Goal: Task Accomplishment & Management: Complete application form

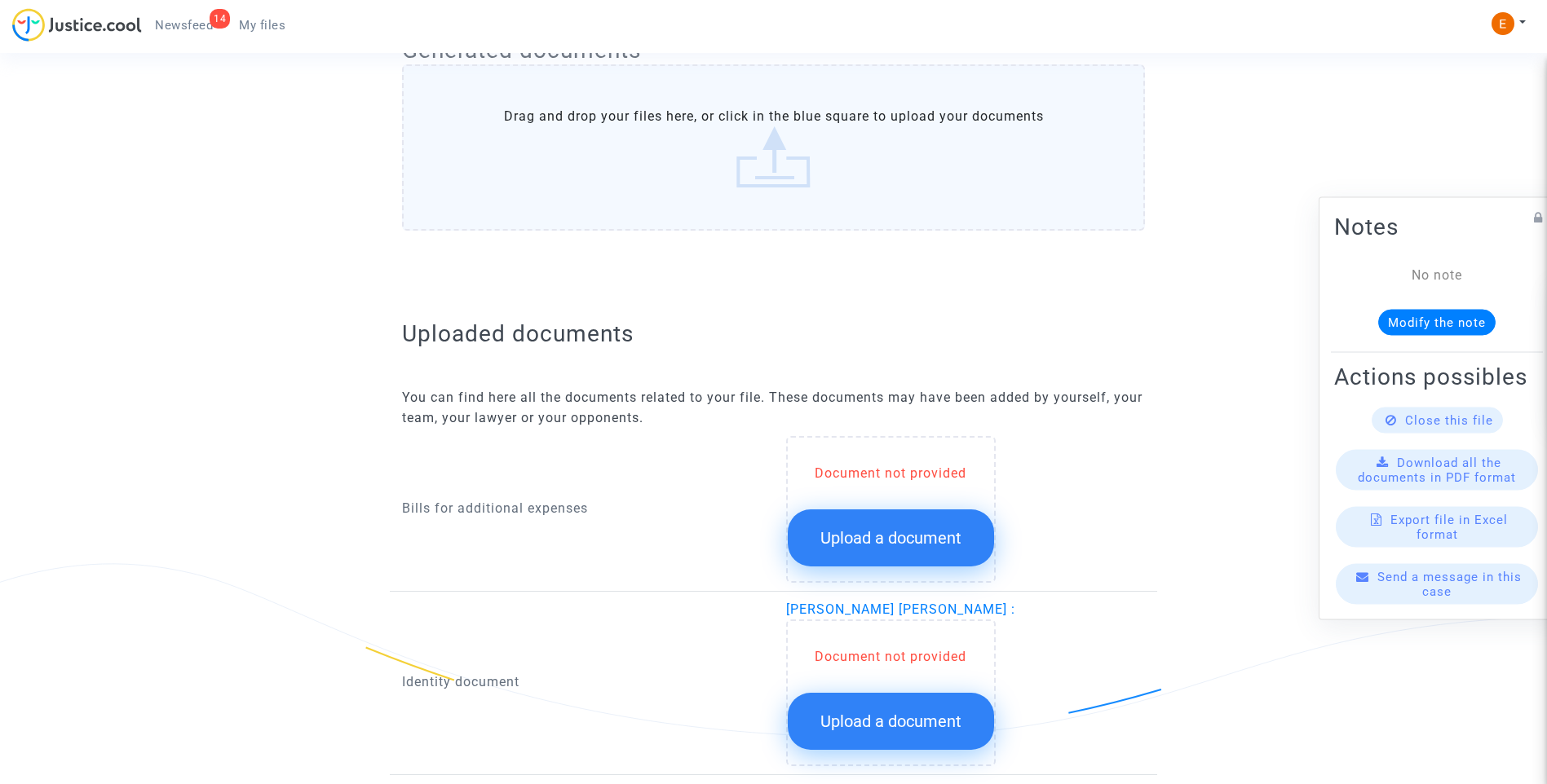
click at [927, 548] on button "Upload a document" at bounding box center [891, 538] width 207 height 57
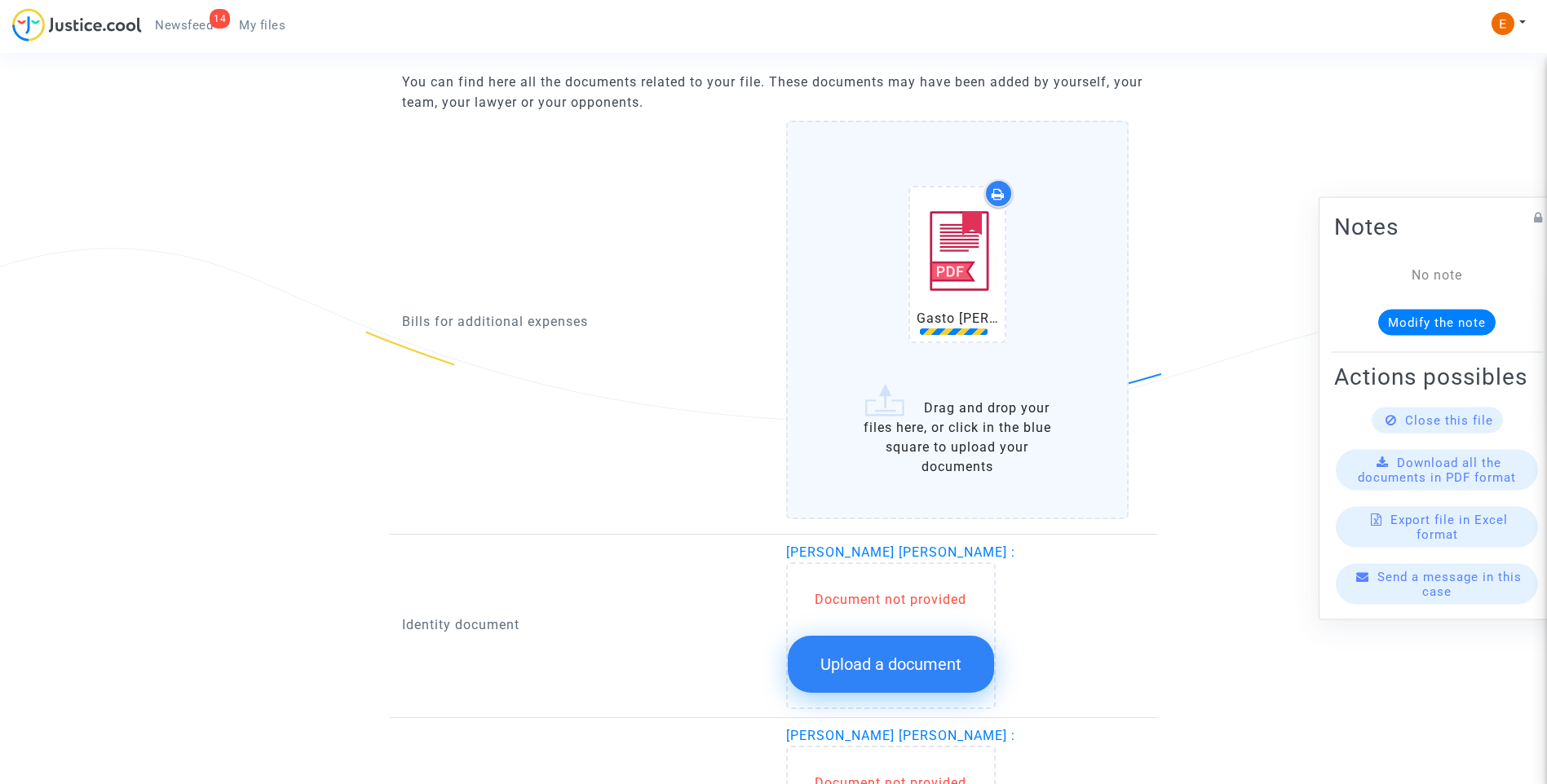
scroll to position [1223, 0]
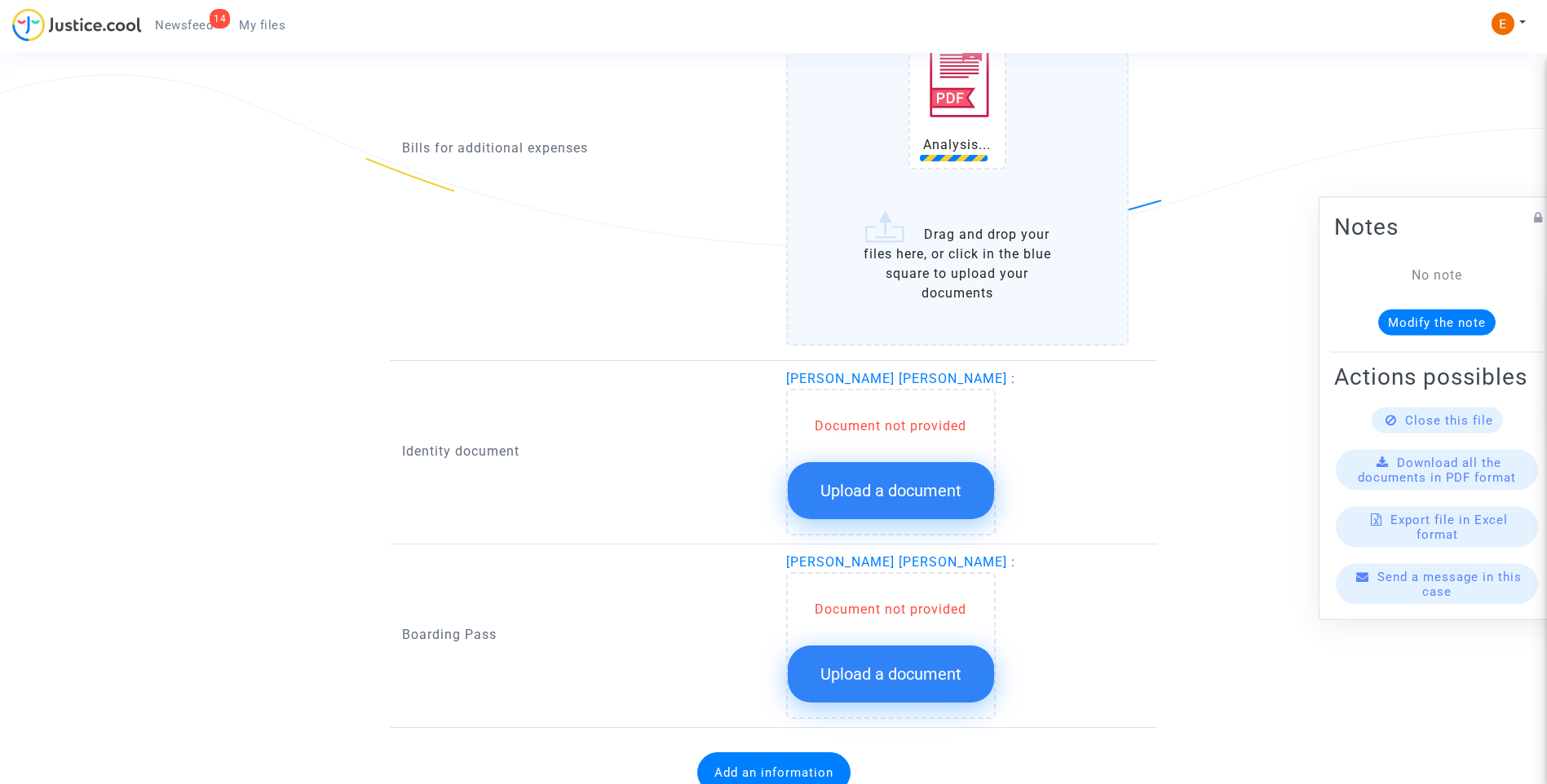
click at [901, 499] on span "Upload a document" at bounding box center [890, 491] width 141 height 19
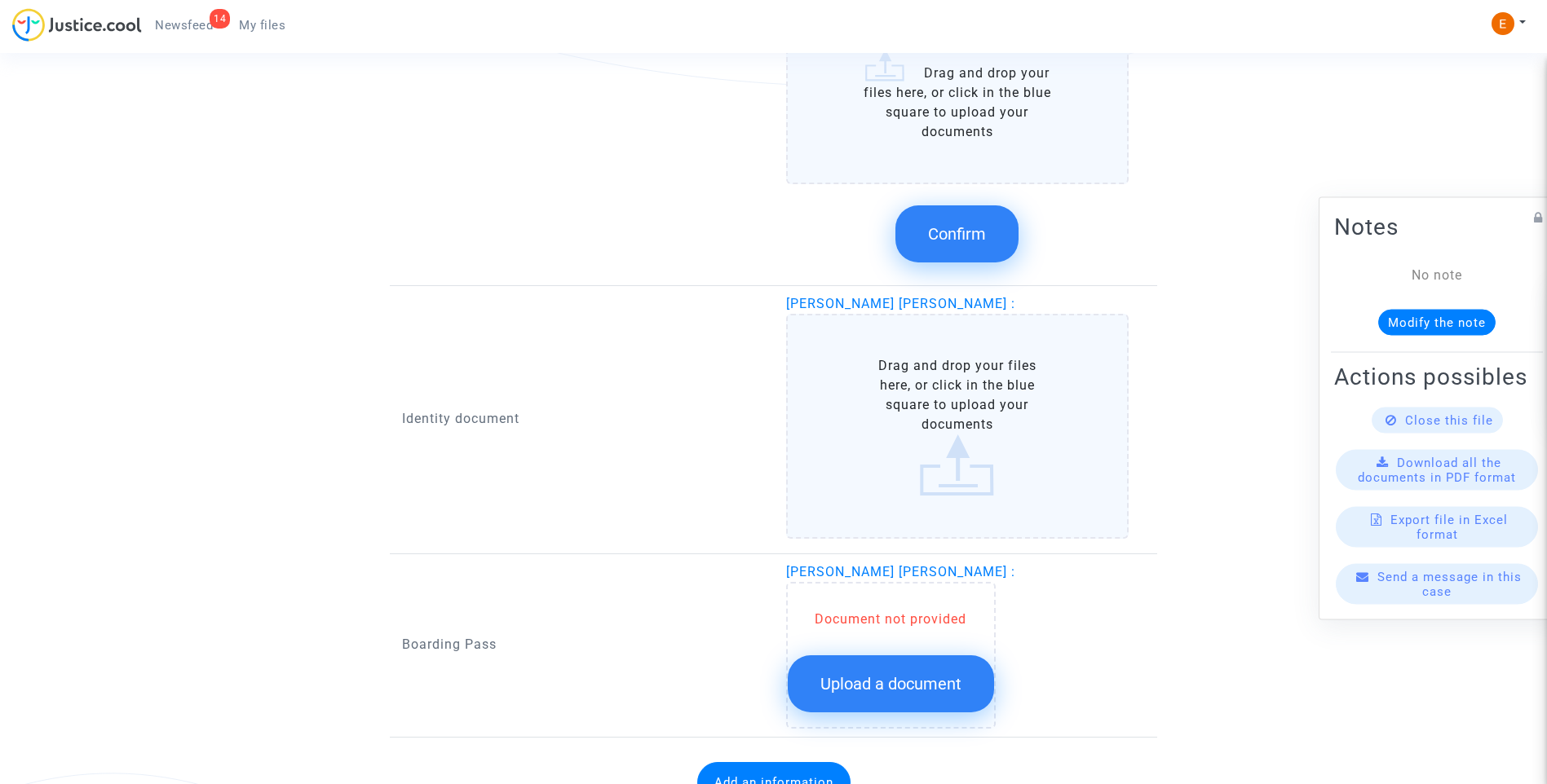
scroll to position [1386, 0]
click at [948, 689] on span "Upload a document" at bounding box center [890, 682] width 141 height 19
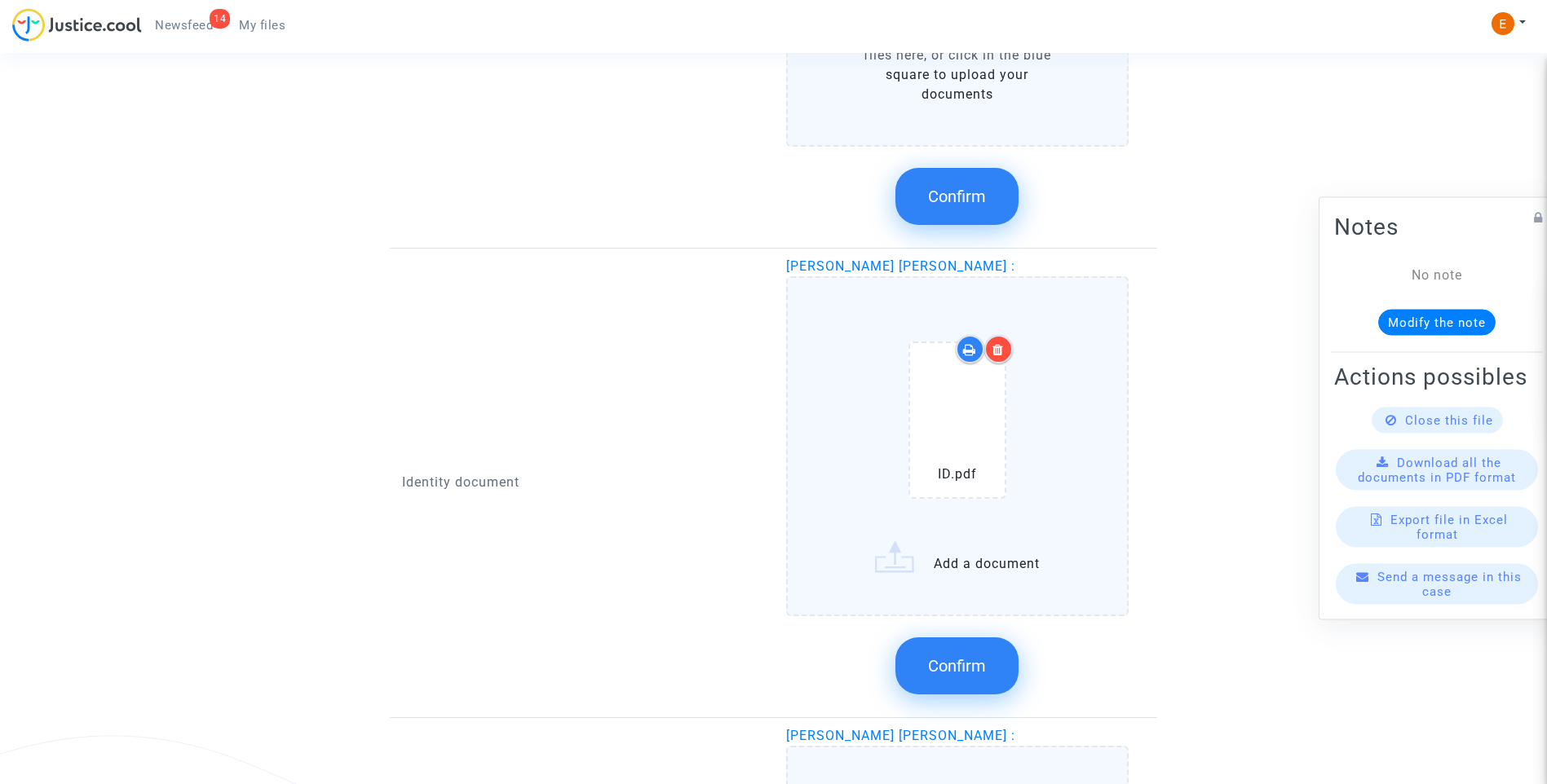
scroll to position [1223, 0]
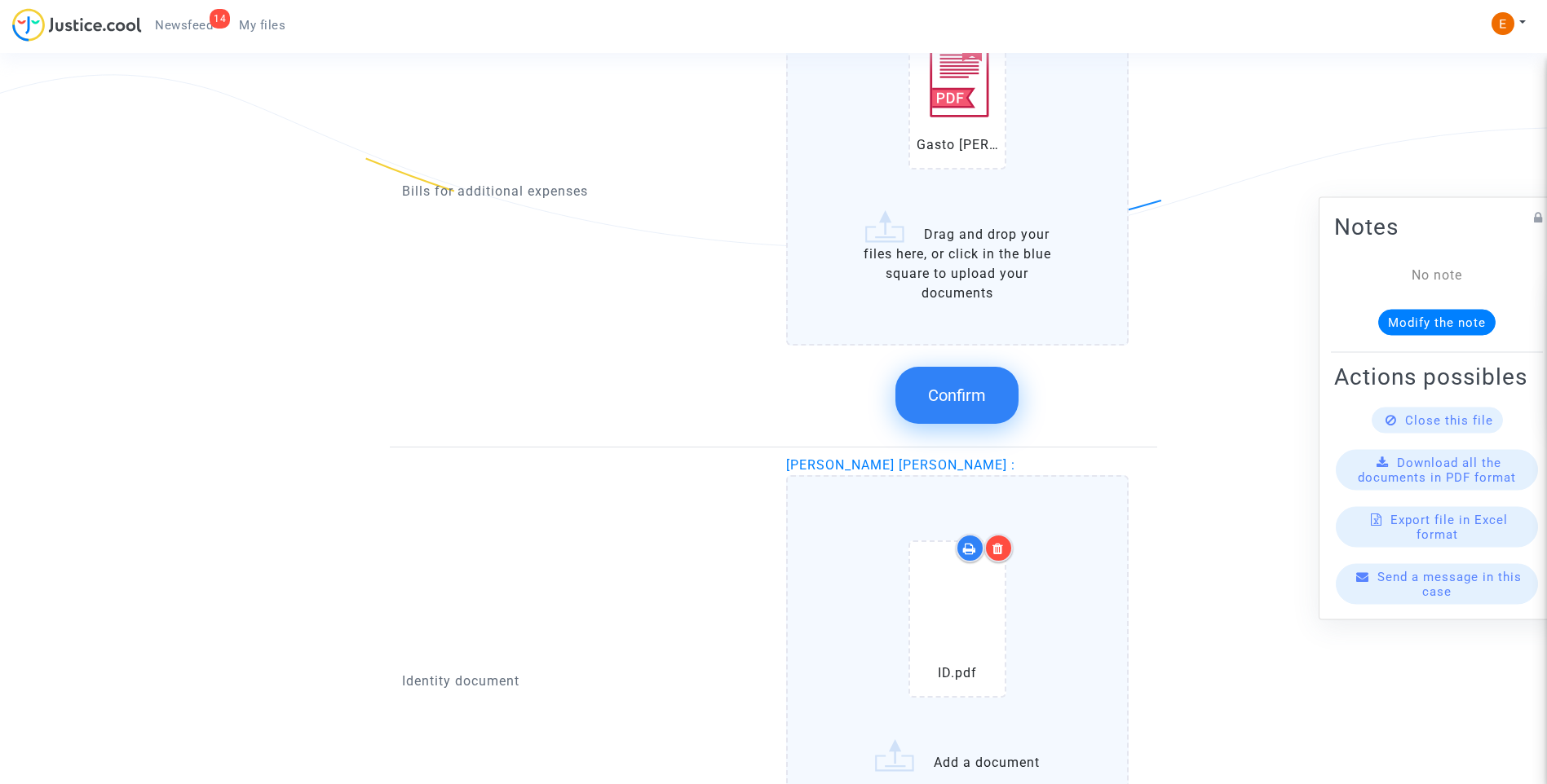
click at [982, 403] on span "Confirm" at bounding box center [957, 395] width 58 height 19
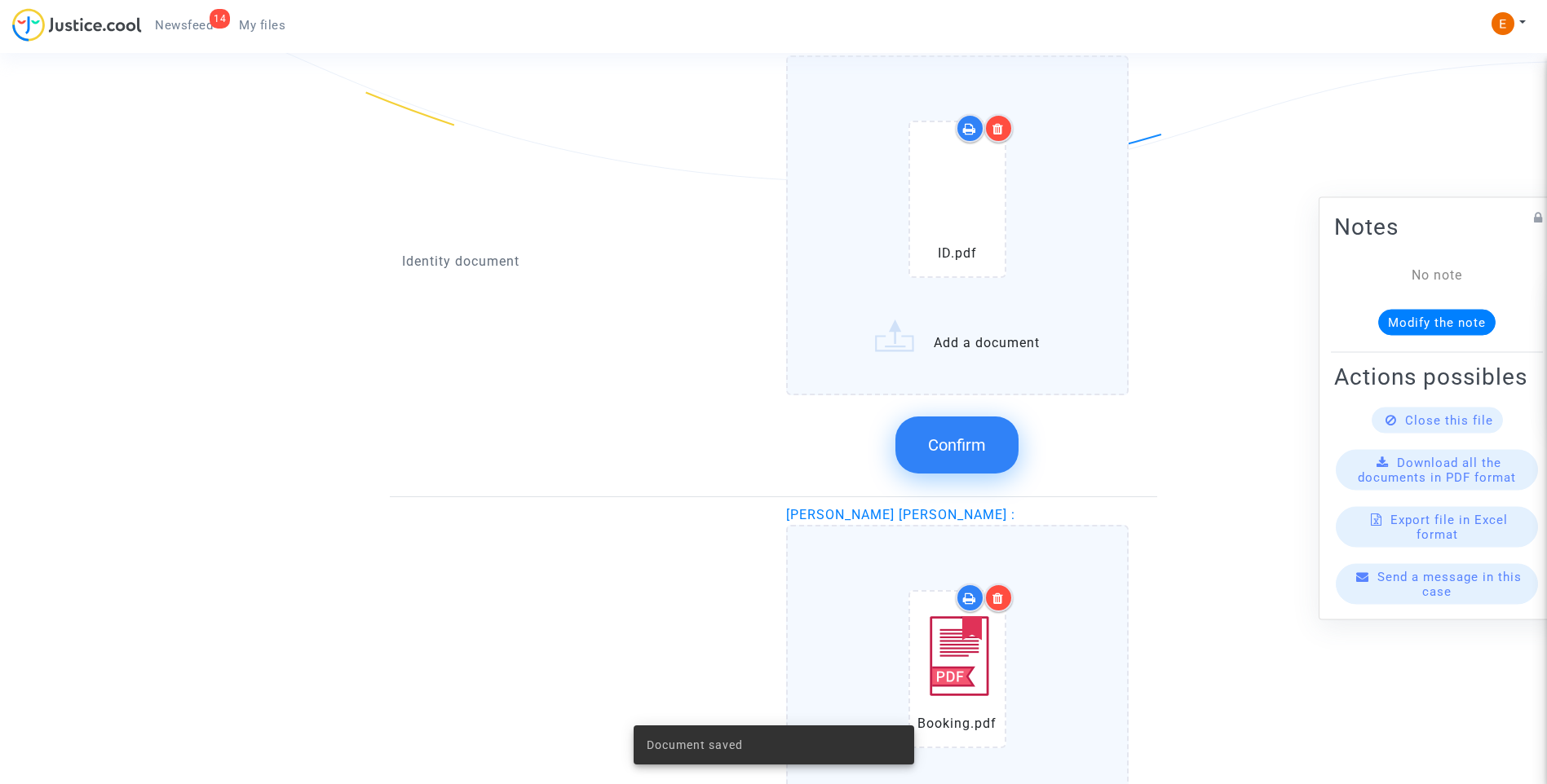
scroll to position [1386, 0]
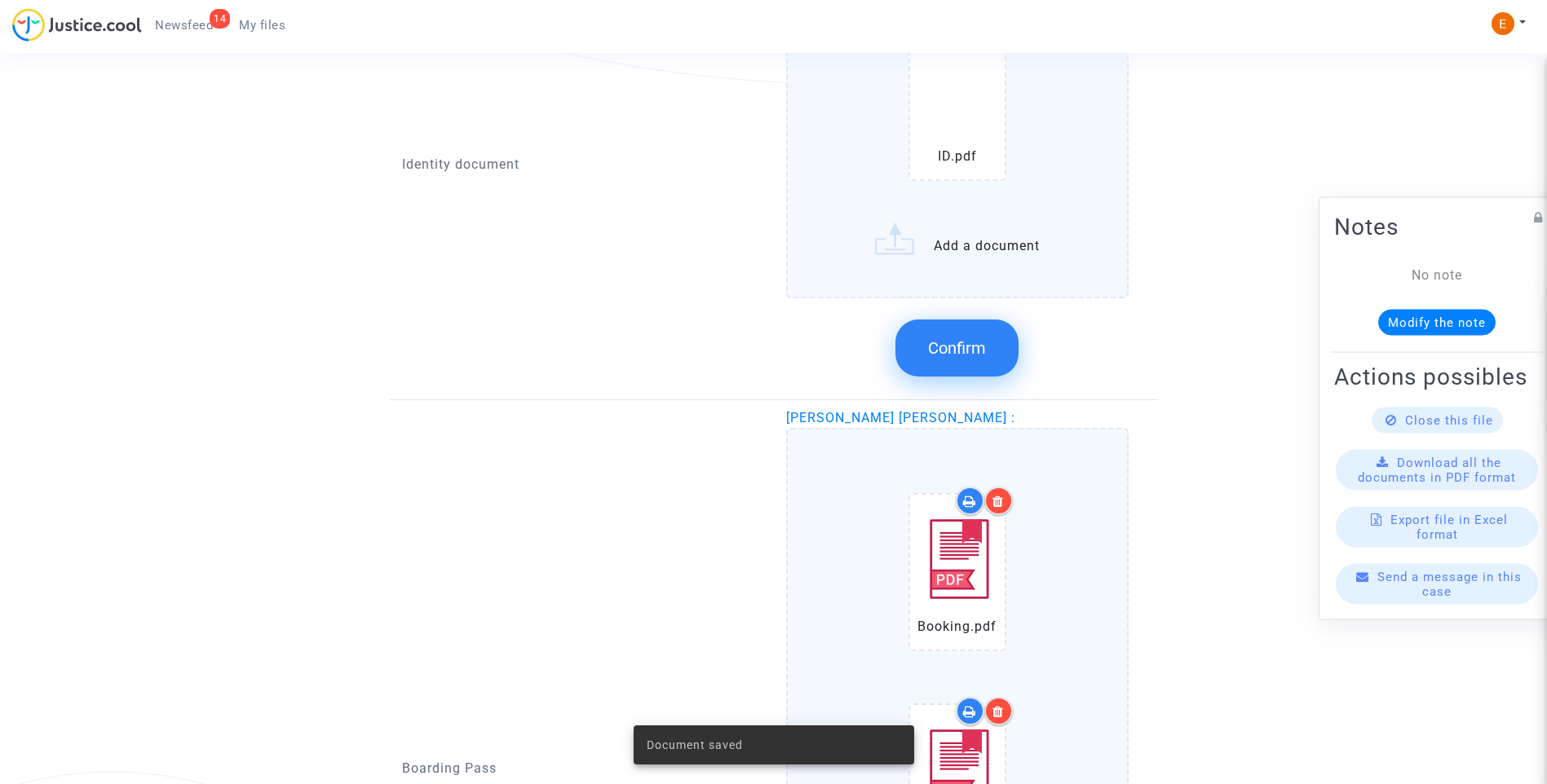
click at [957, 346] on span "Confirm" at bounding box center [957, 348] width 58 height 19
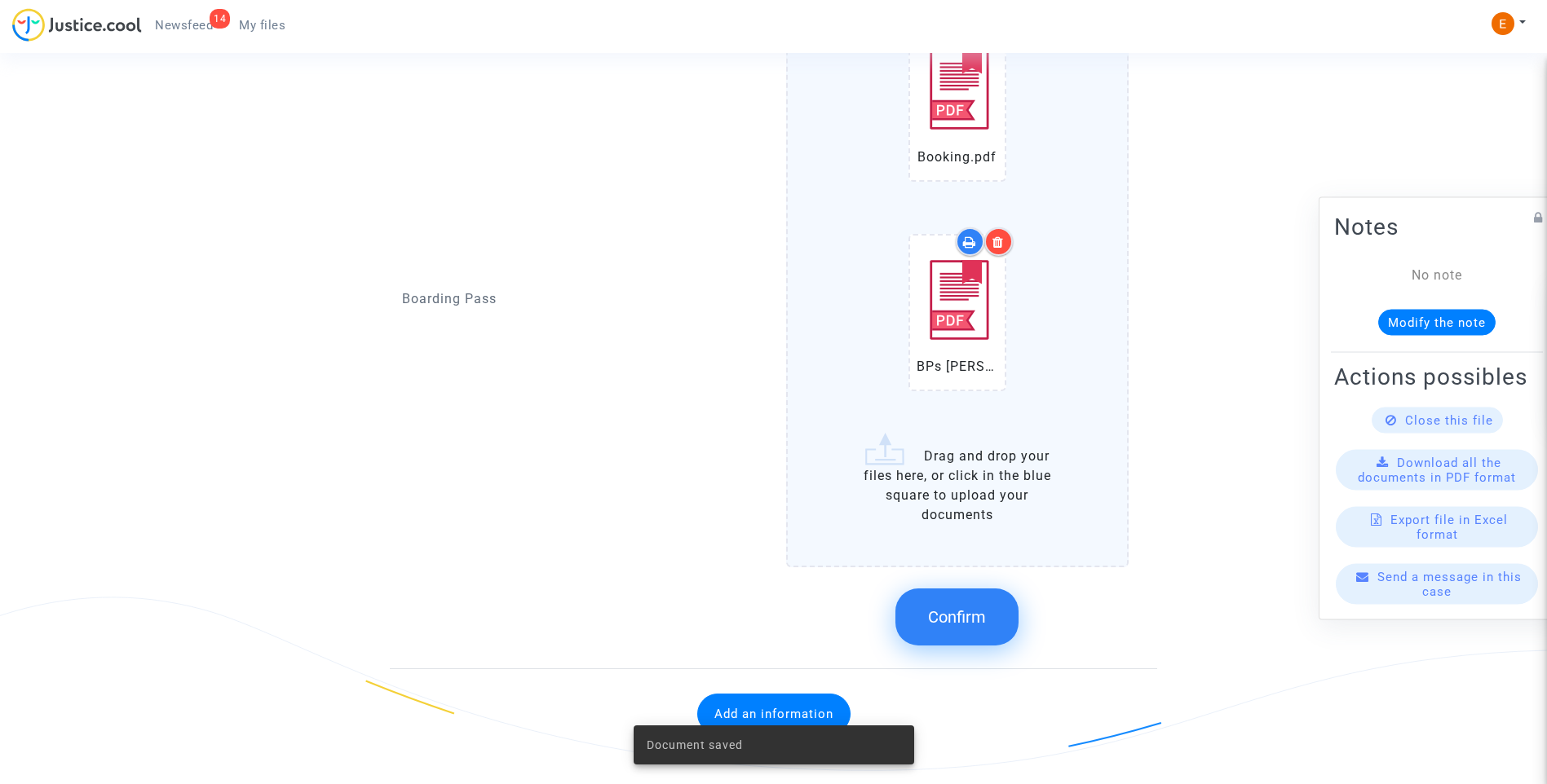
scroll to position [1569, 0]
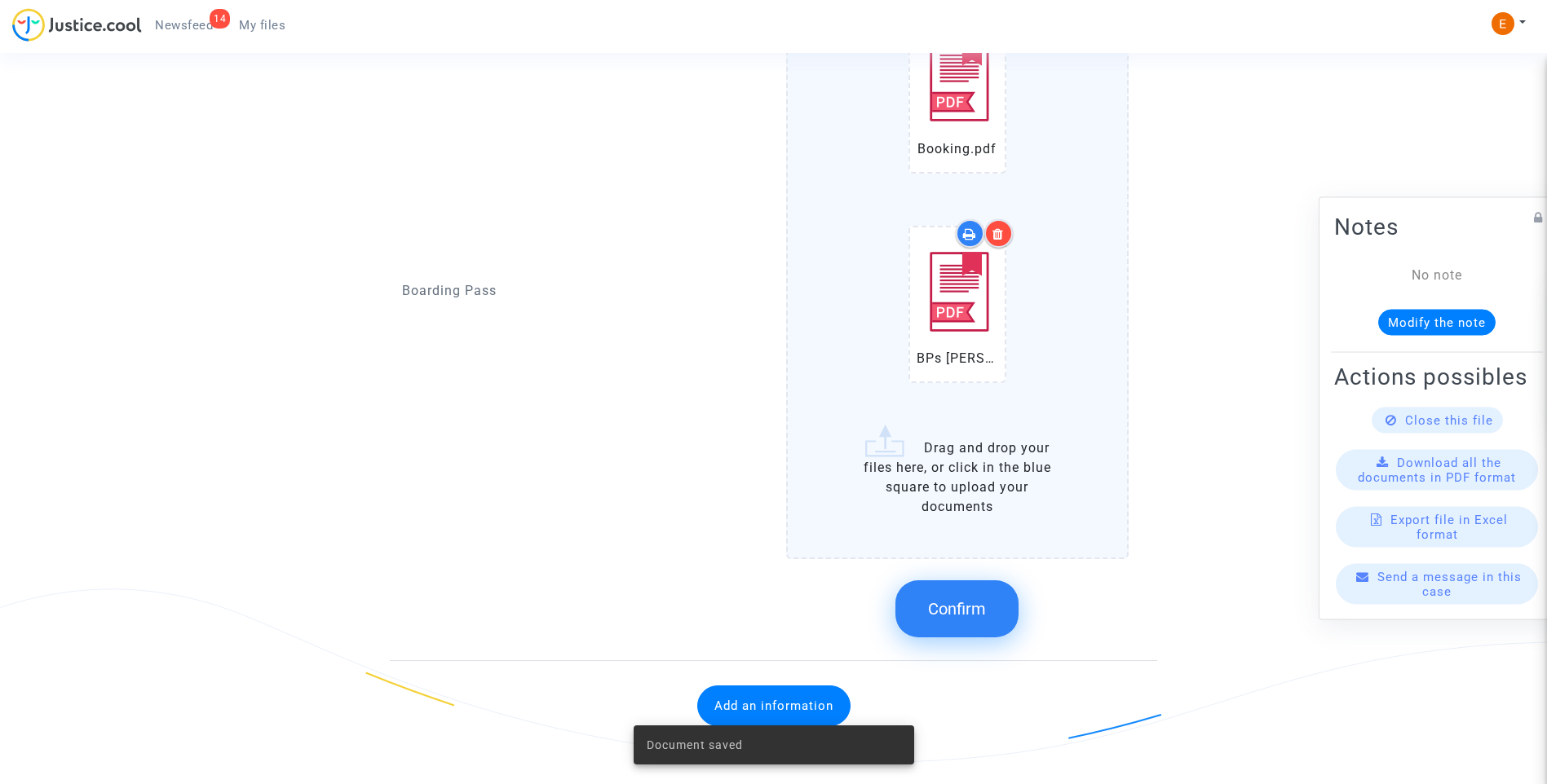
click at [977, 604] on span "Confirm" at bounding box center [957, 609] width 58 height 19
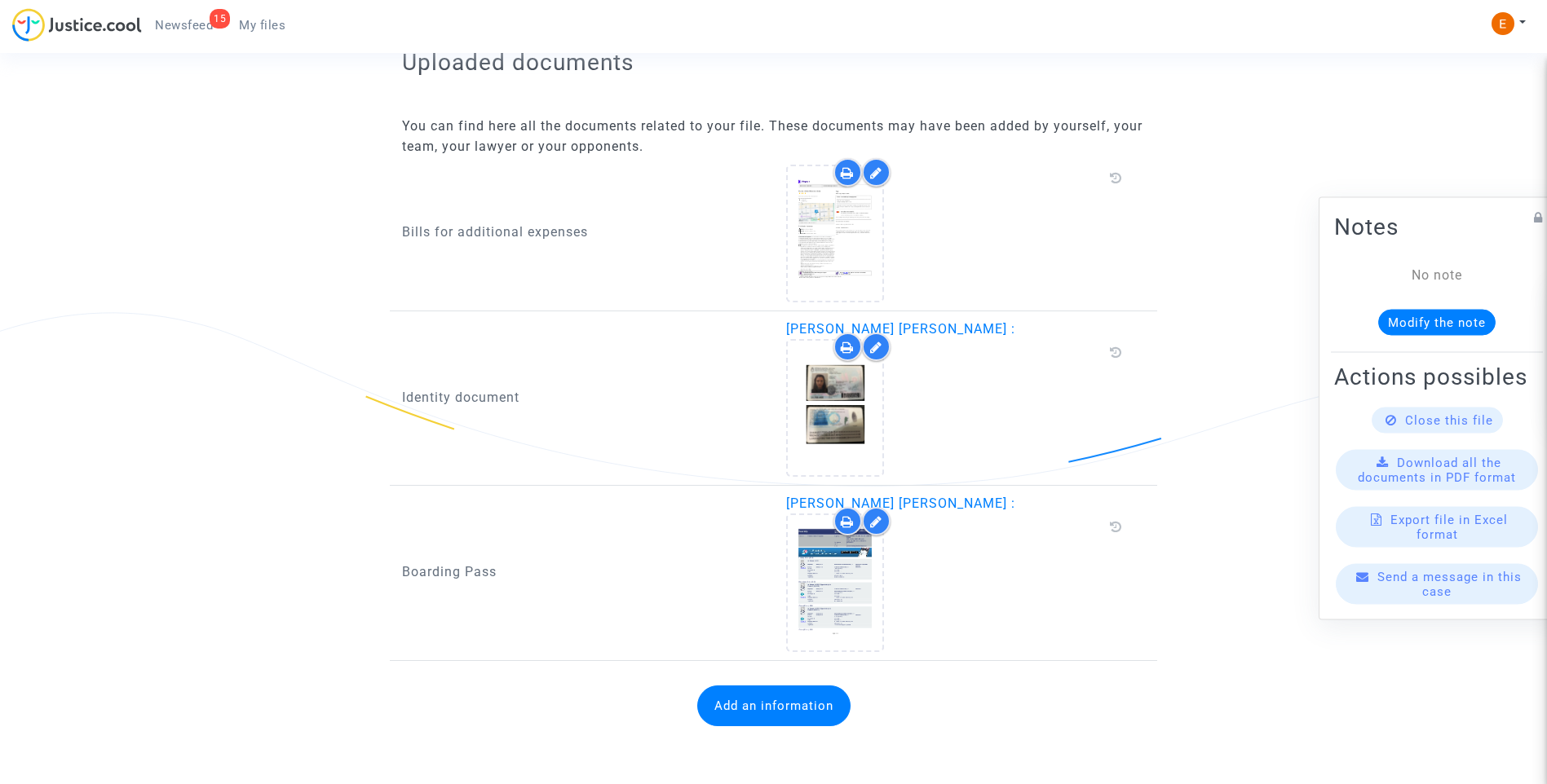
click at [758, 704] on button "Add an information" at bounding box center [774, 706] width 153 height 41
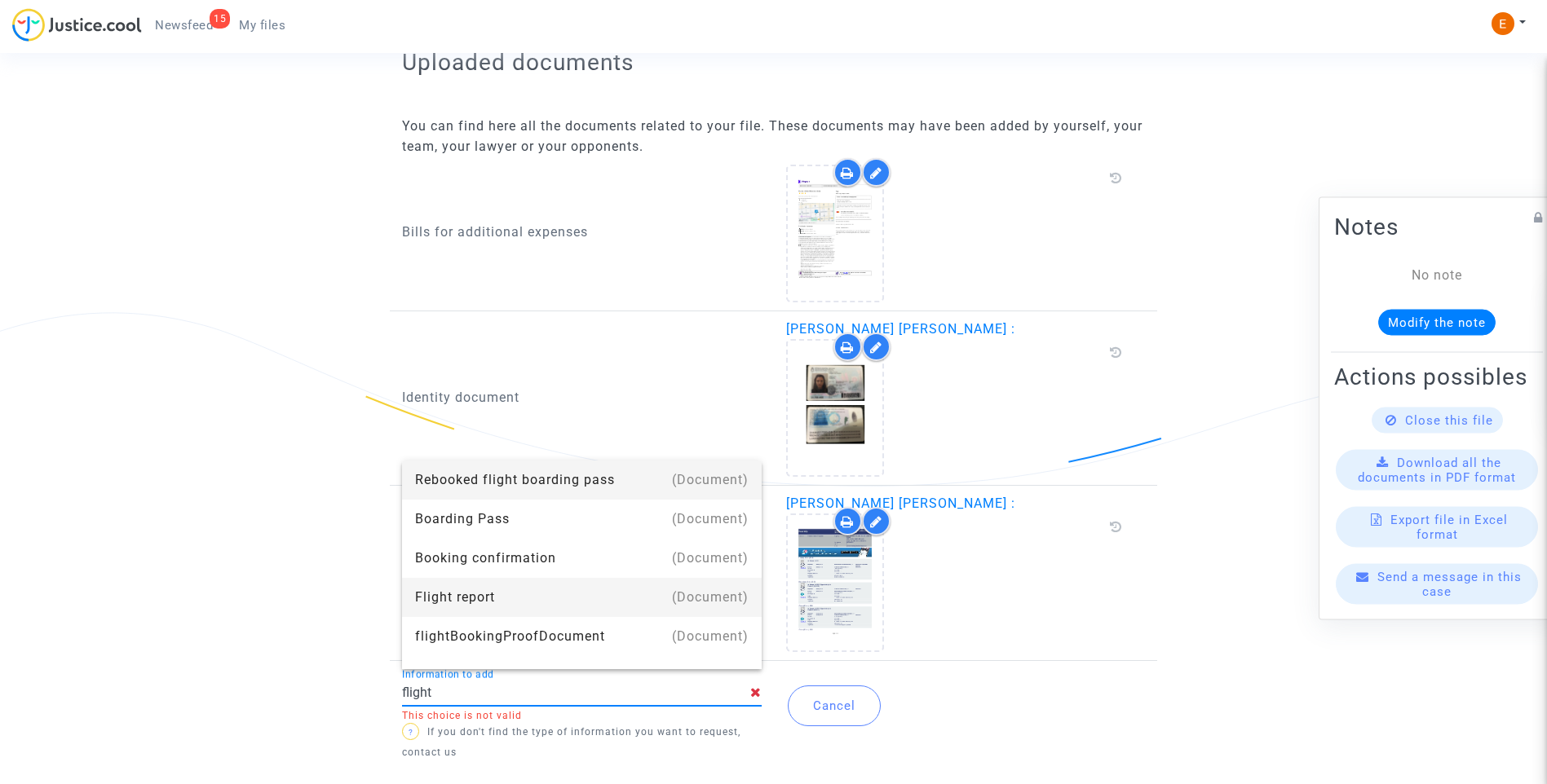
click at [484, 594] on div "Flight report" at bounding box center [582, 598] width 334 height 39
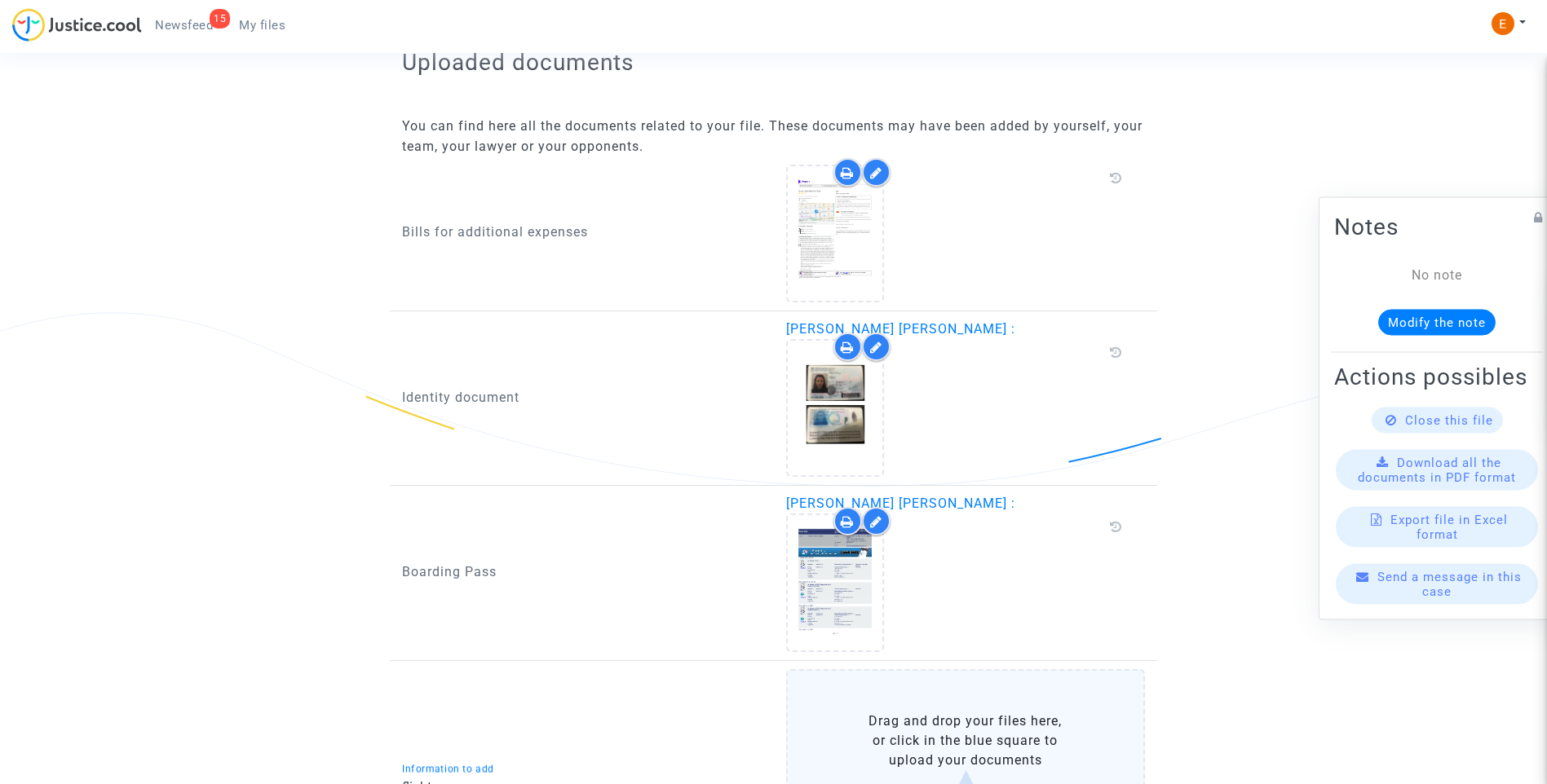
type input "Flight report"
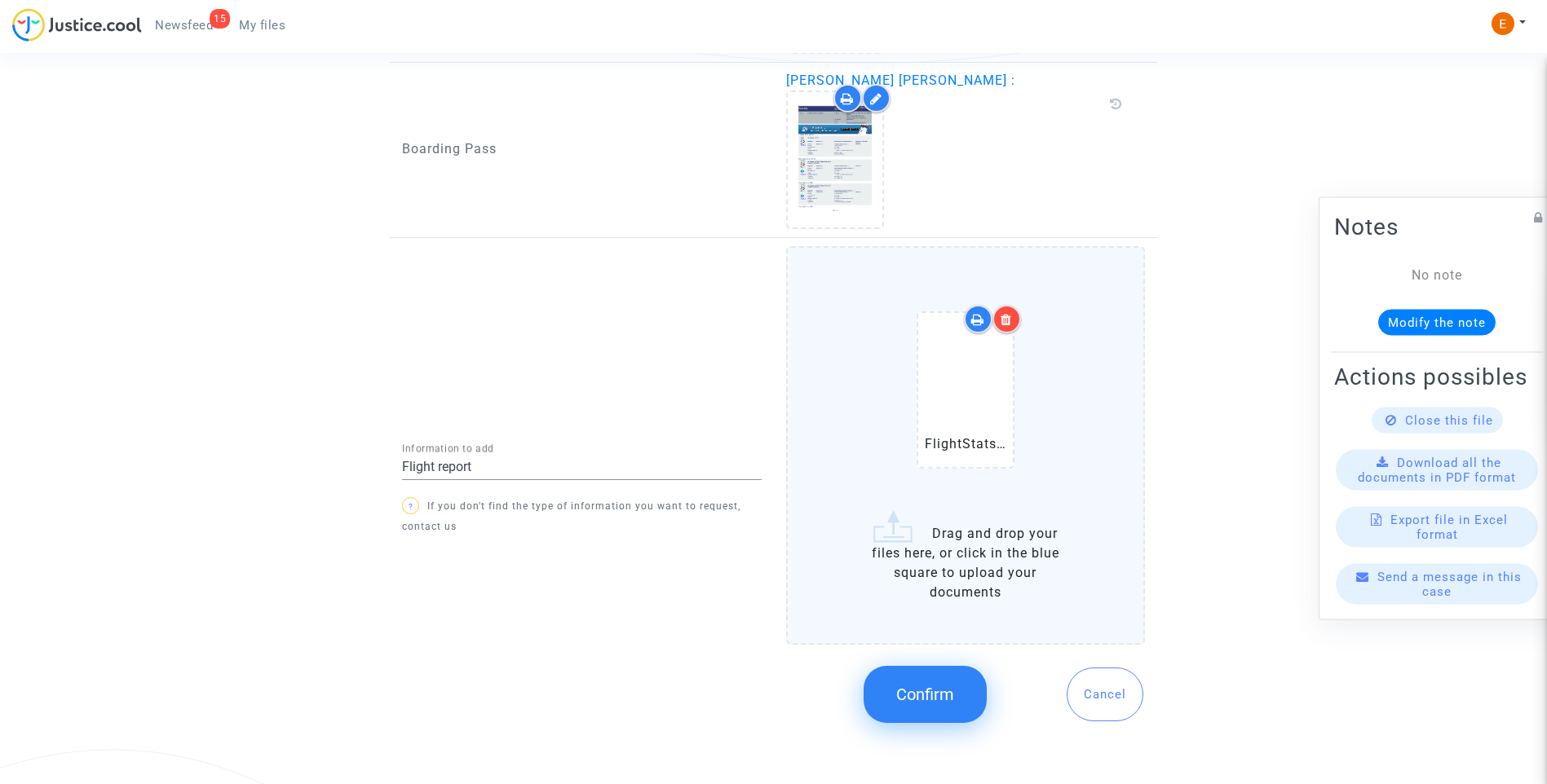
scroll to position [1411, 0]
click at [909, 689] on span "Confirm" at bounding box center [925, 691] width 58 height 19
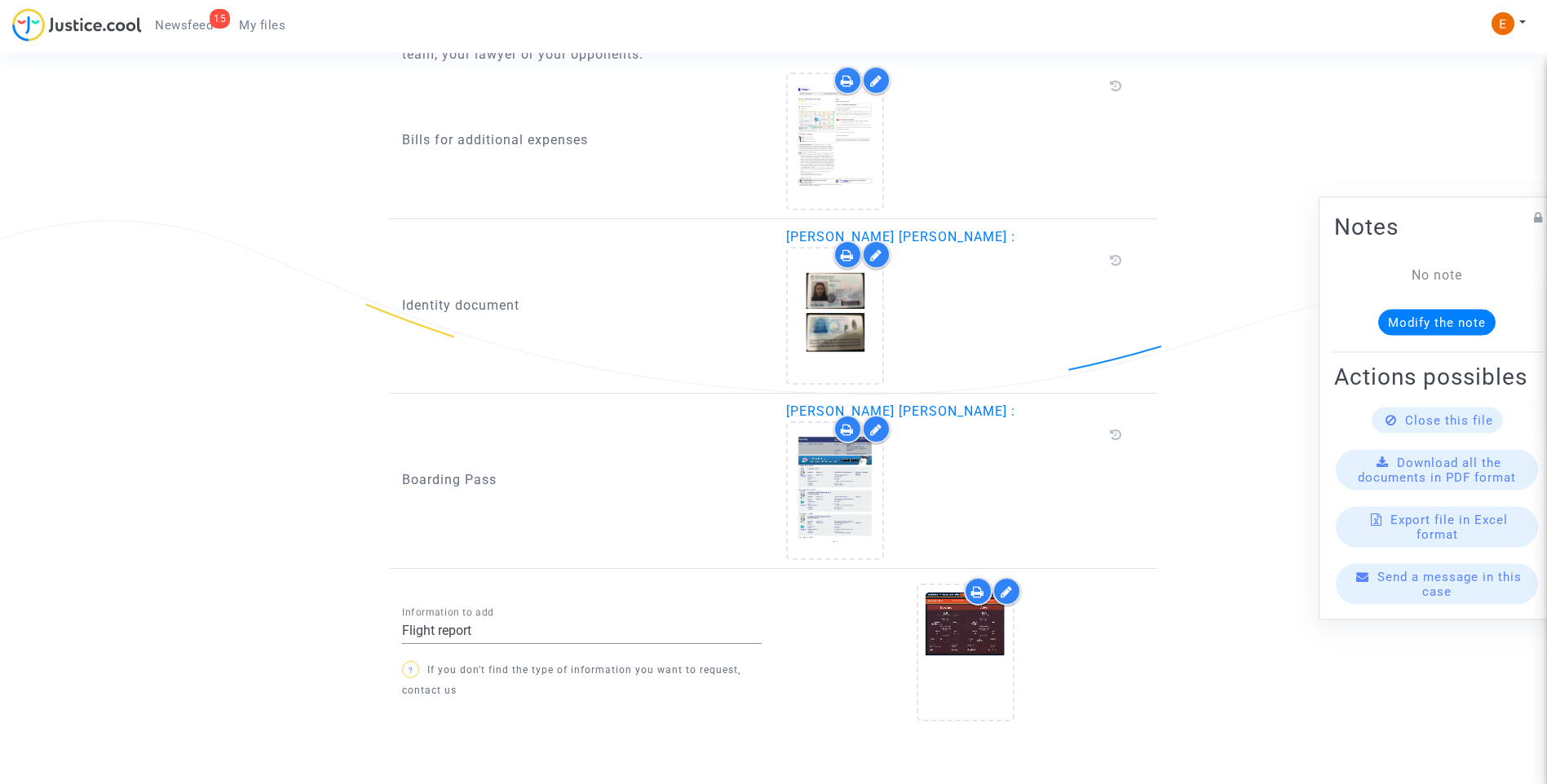
scroll to position [1140, 0]
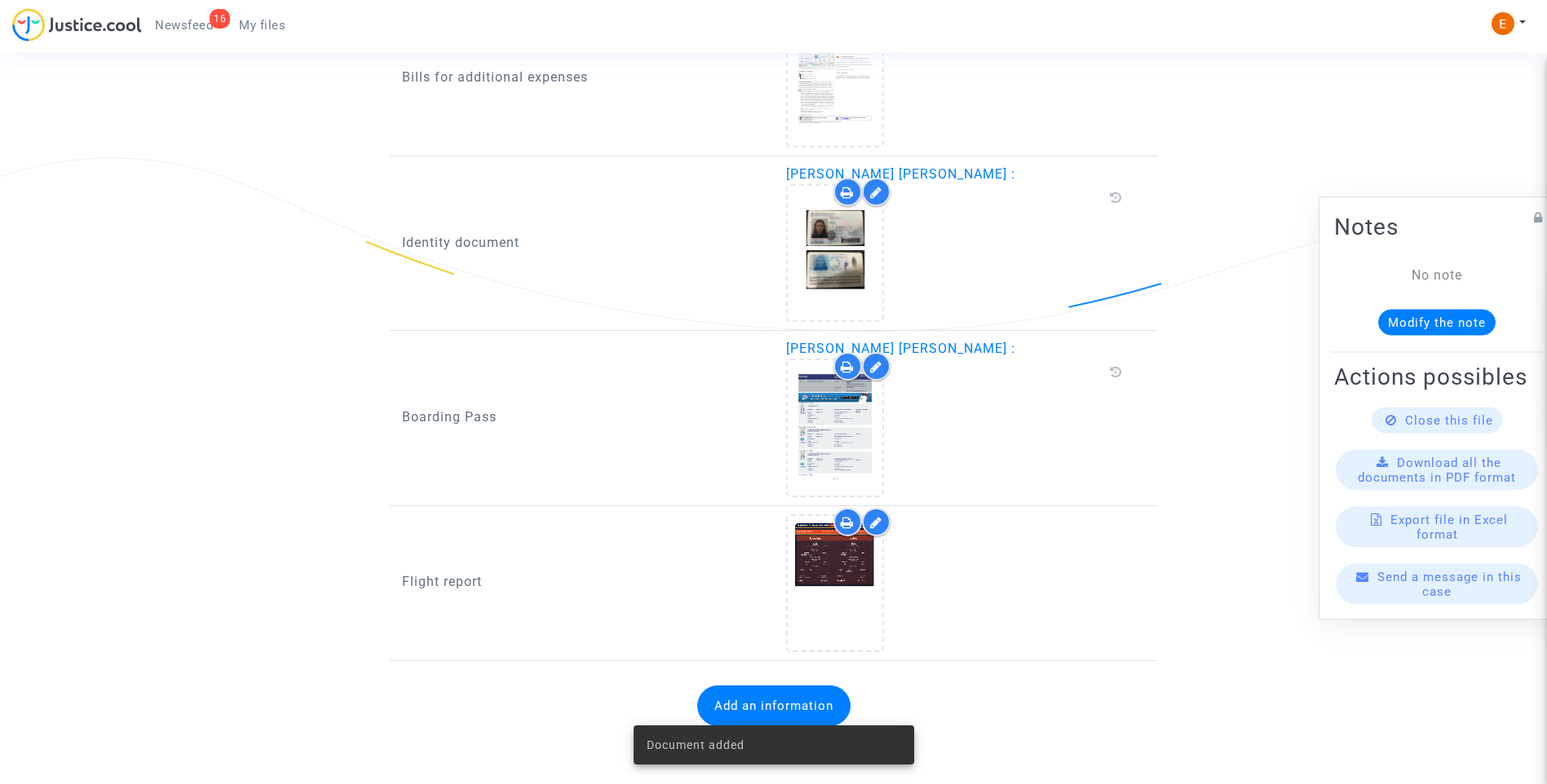
click at [201, 29] on span "Newsfeed" at bounding box center [184, 24] width 58 height 15
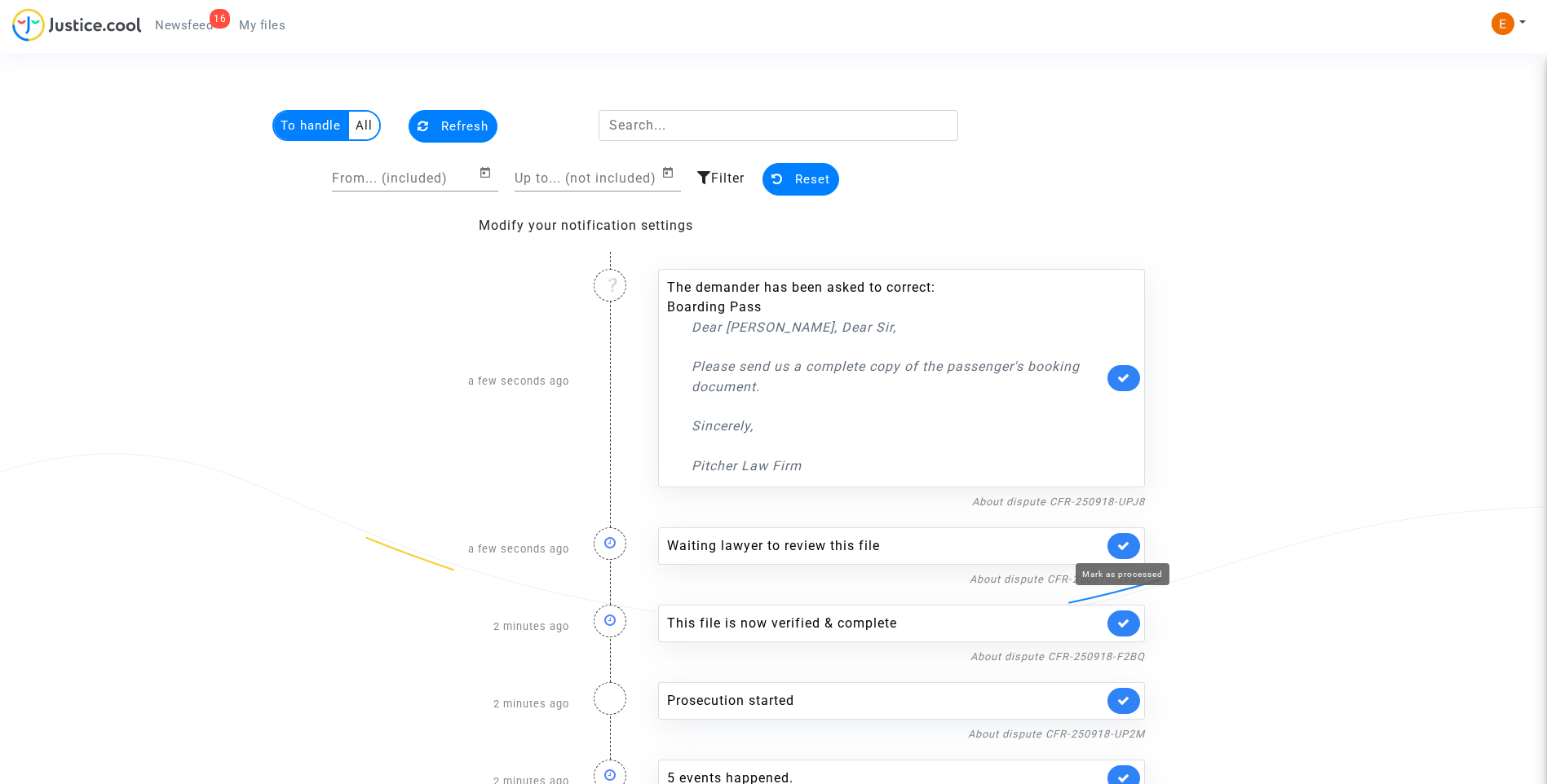
click at [1123, 548] on icon at bounding box center [1123, 545] width 13 height 13
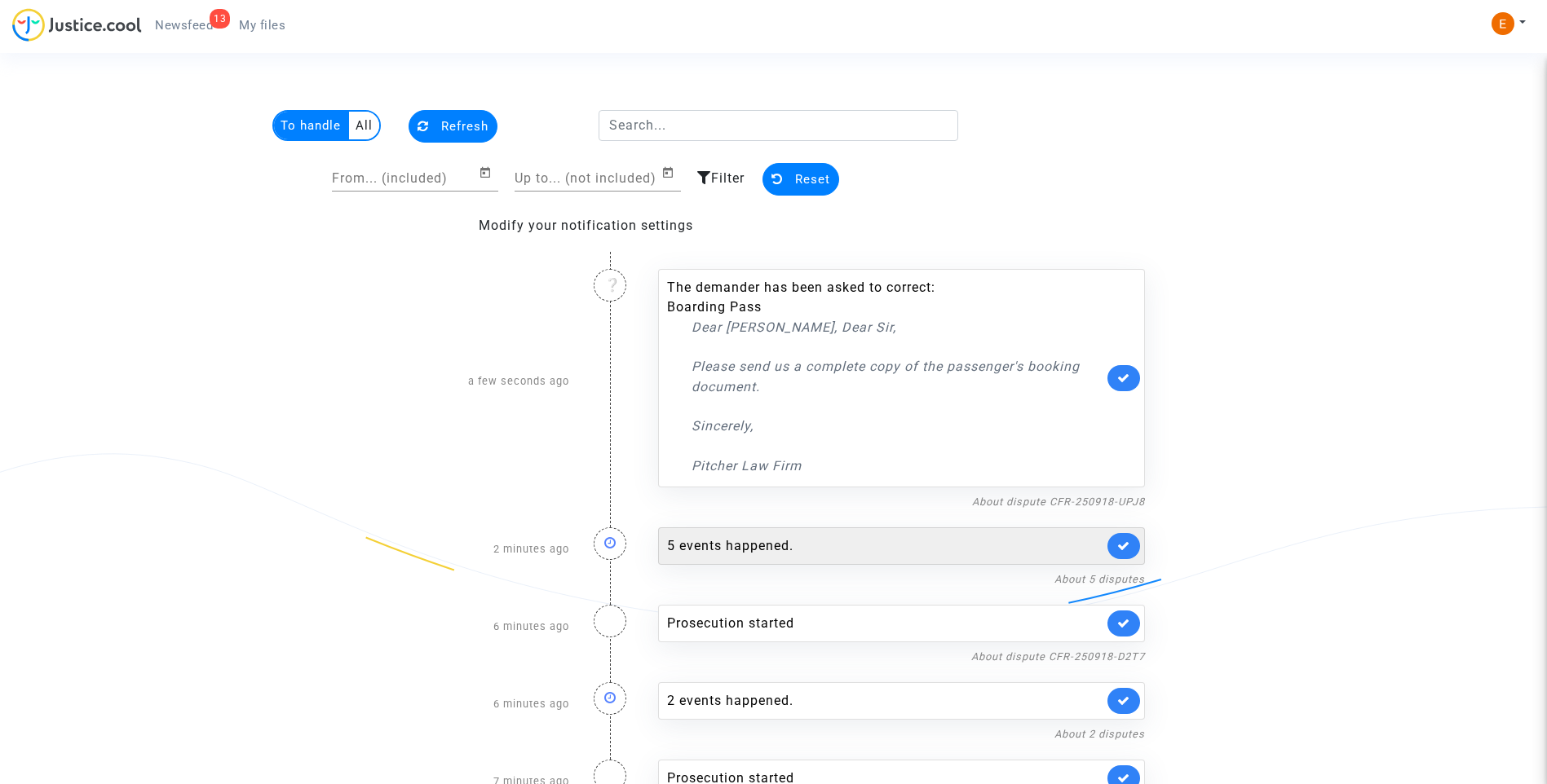
click at [774, 550] on div "5 events happened." at bounding box center [885, 546] width 437 height 19
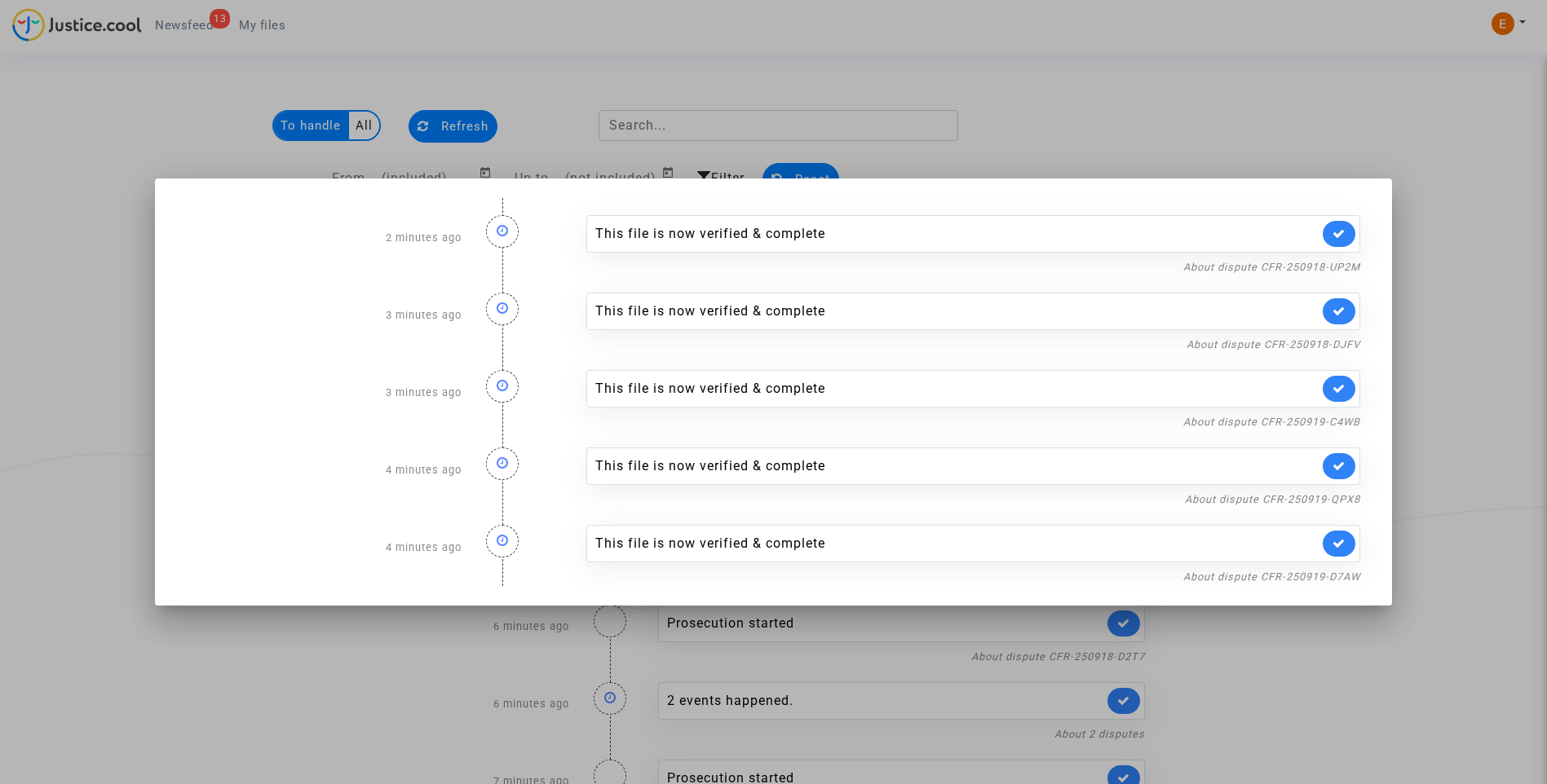
click at [1287, 75] on div at bounding box center [774, 392] width 1547 height 784
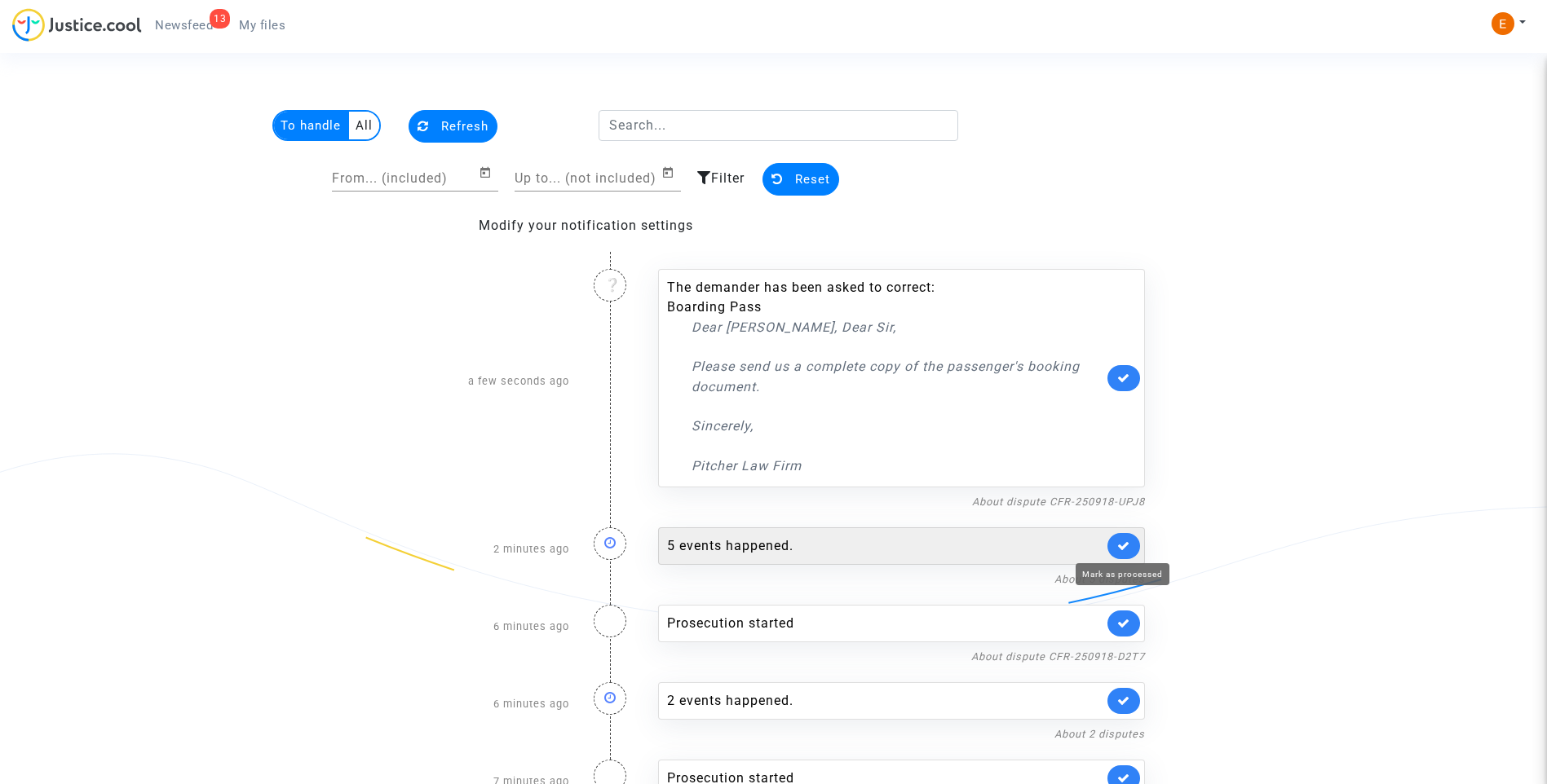
click at [1124, 552] on link at bounding box center [1124, 546] width 33 height 26
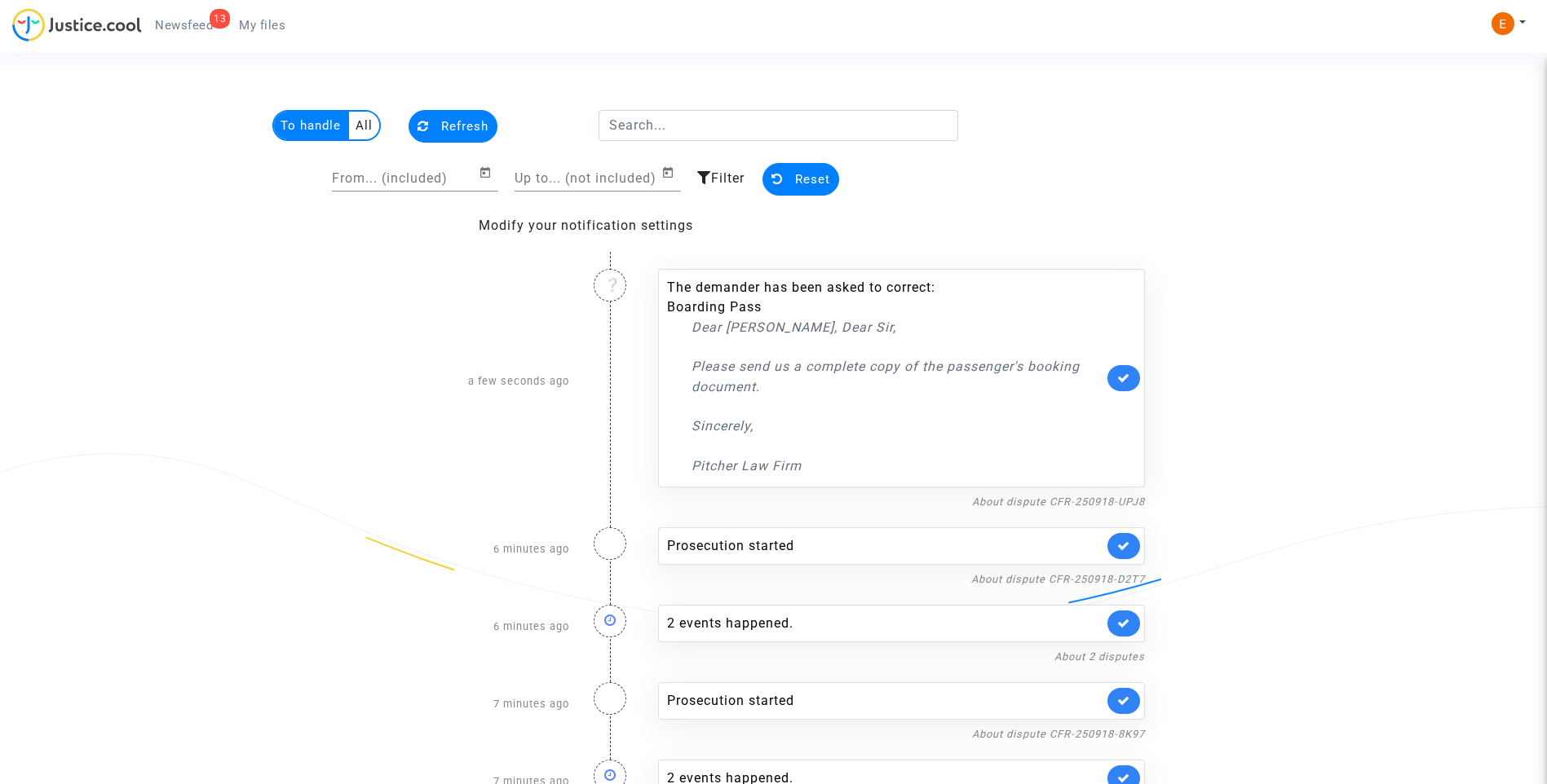
click at [1124, 552] on link at bounding box center [1124, 546] width 33 height 26
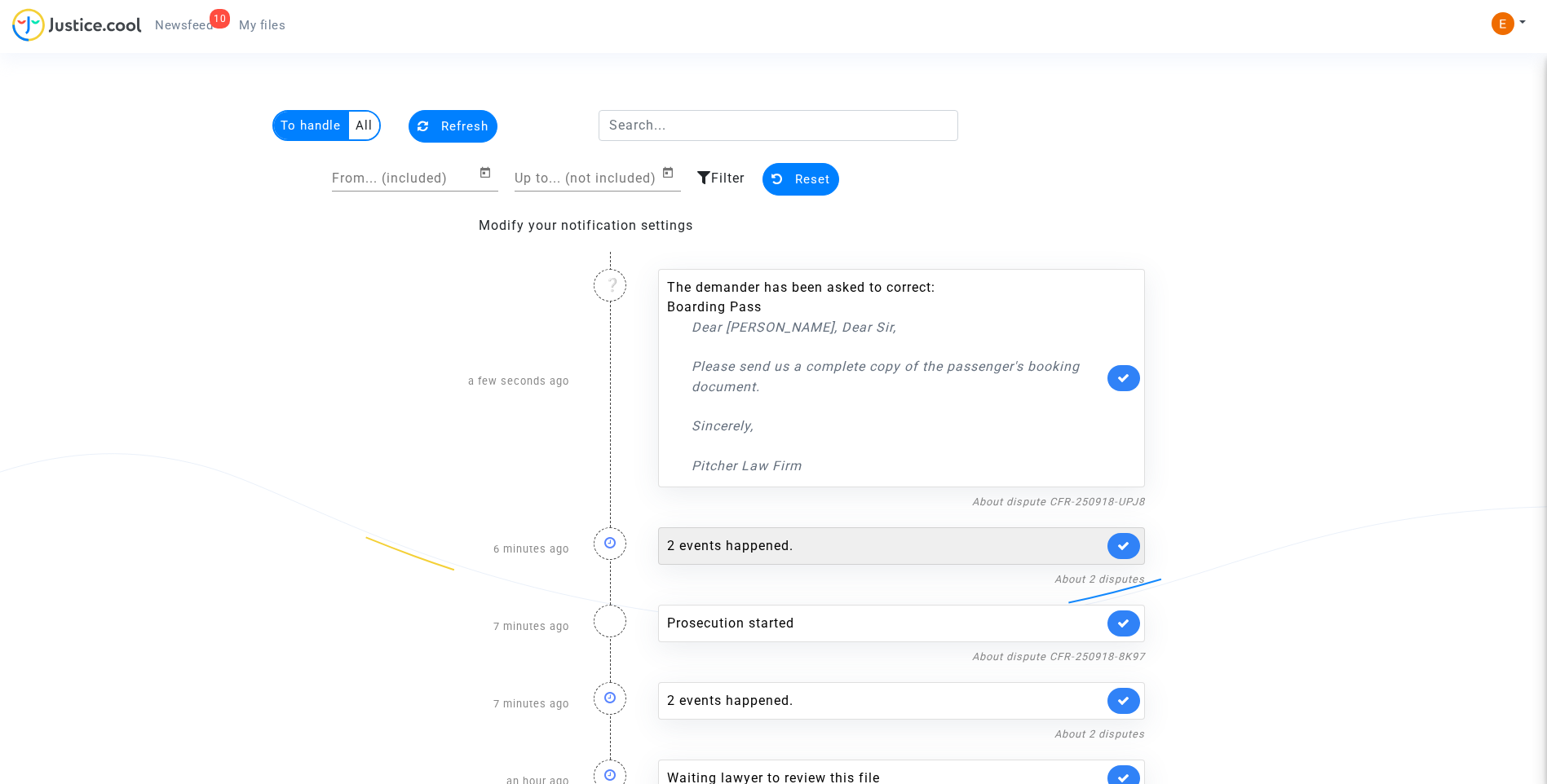
click at [816, 553] on div "2 events happened." at bounding box center [885, 546] width 437 height 19
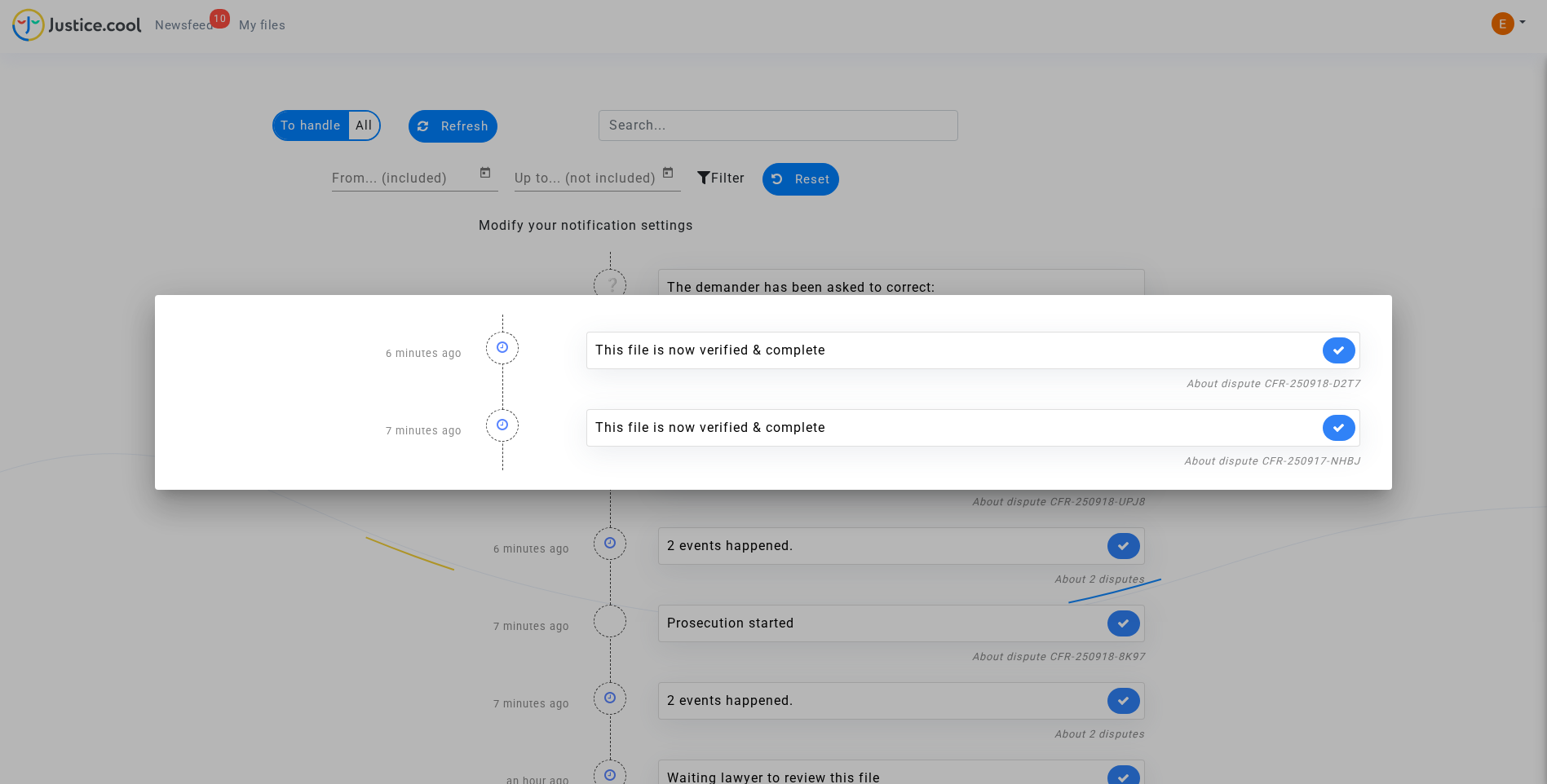
click at [1306, 153] on div at bounding box center [774, 392] width 1547 height 784
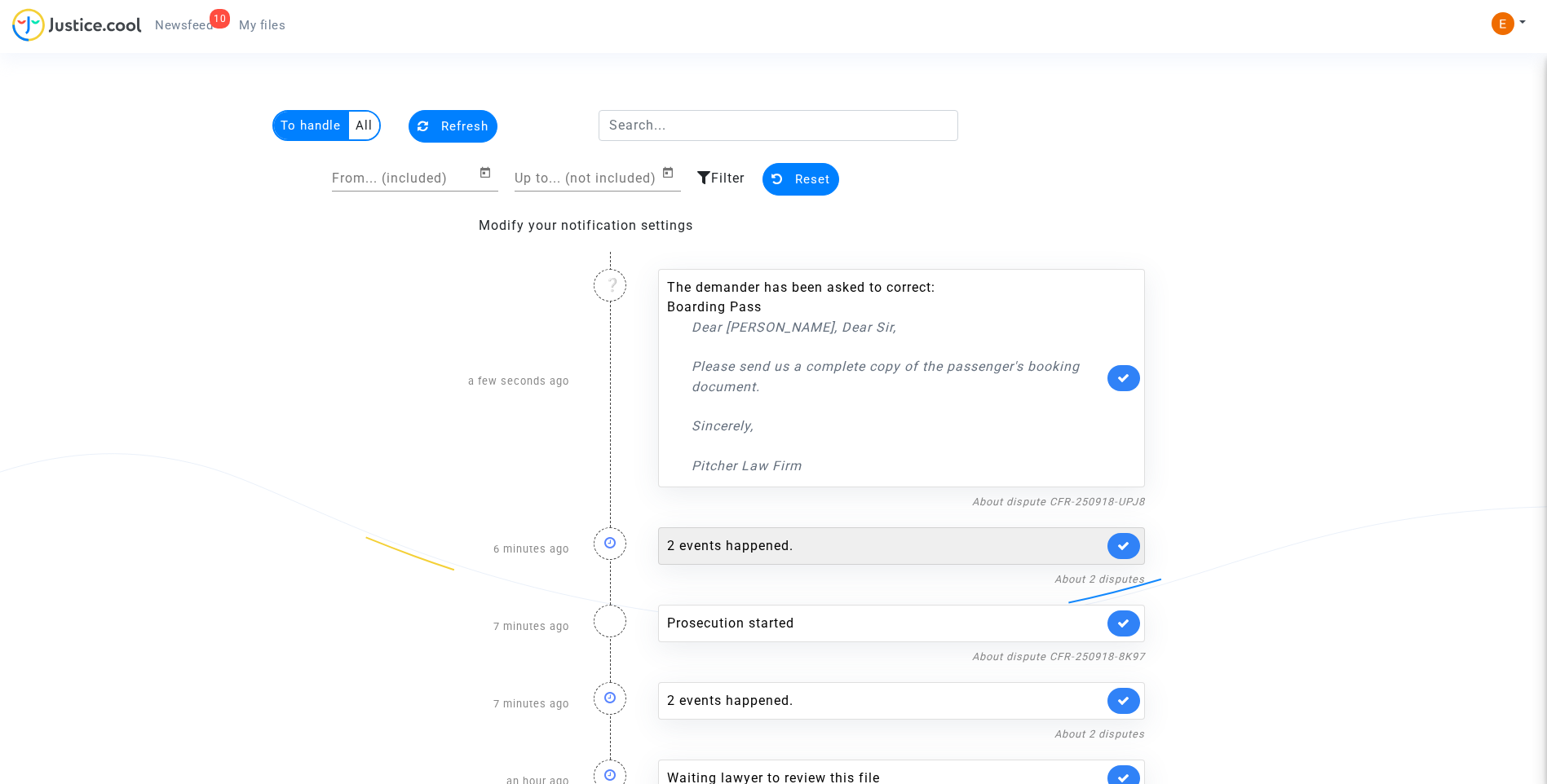
click at [1119, 554] on link at bounding box center [1124, 546] width 33 height 26
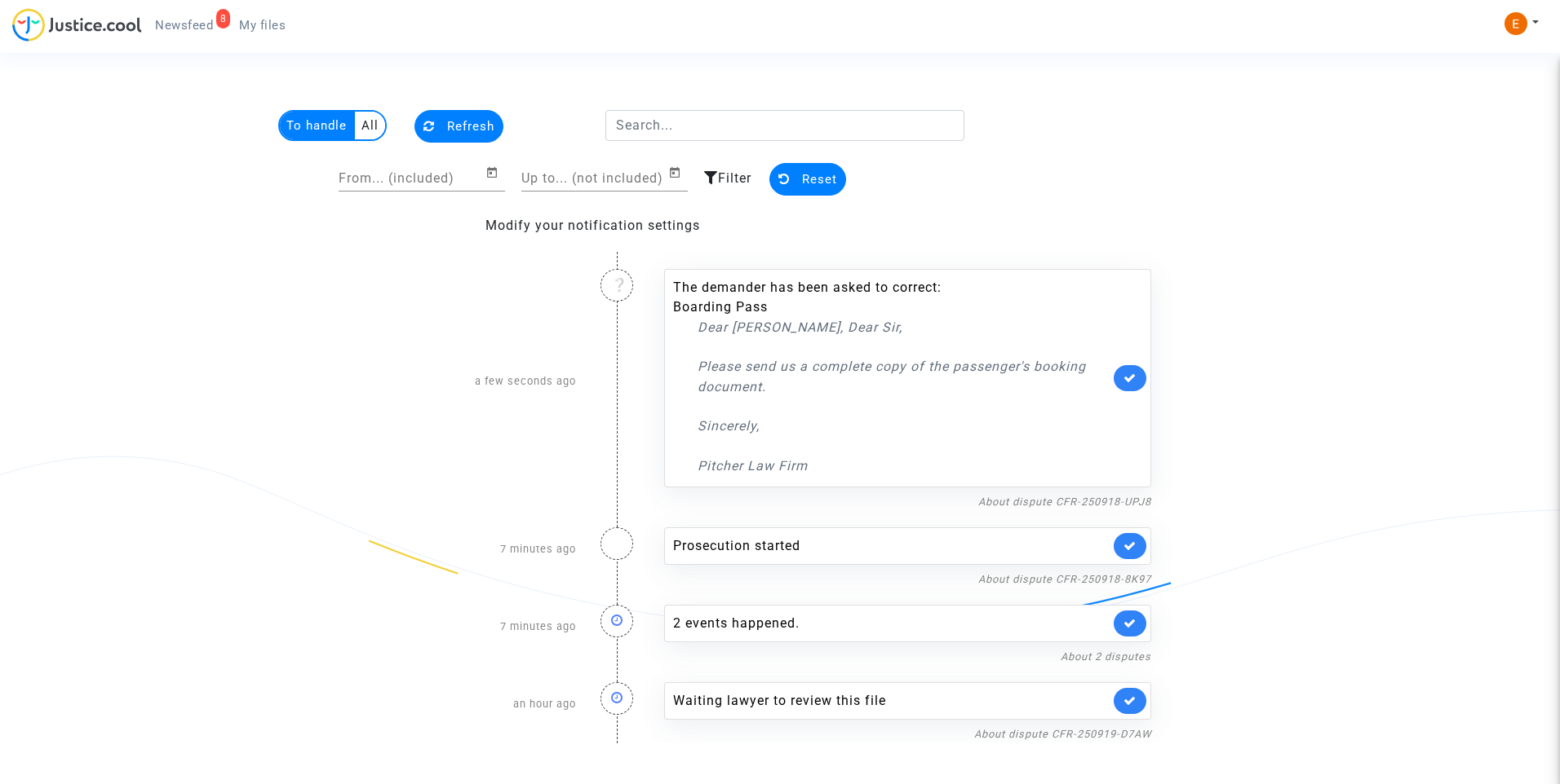
click at [1121, 551] on link at bounding box center [1130, 546] width 33 height 26
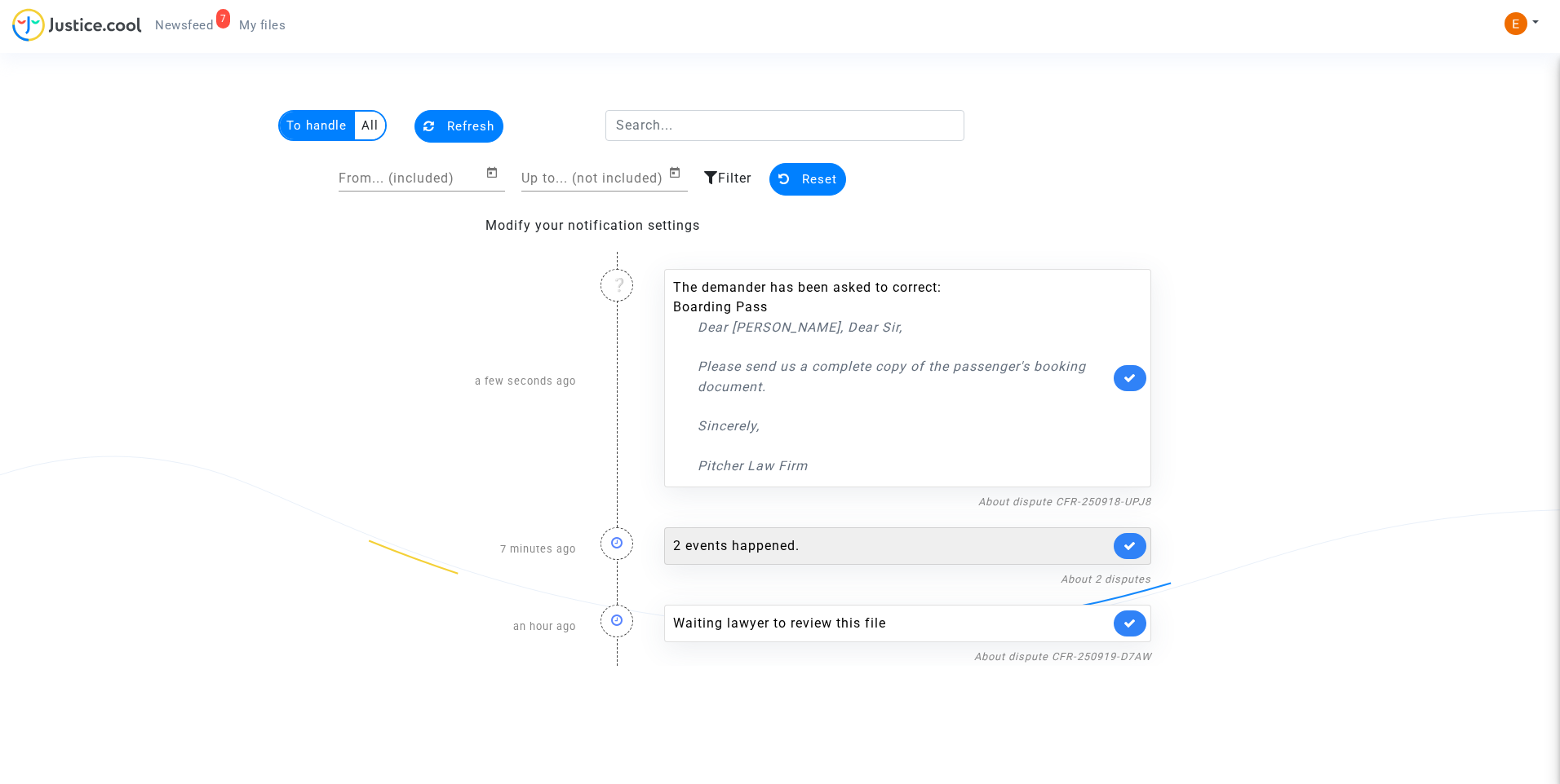
click at [820, 555] on div "2 events happened." at bounding box center [891, 546] width 437 height 19
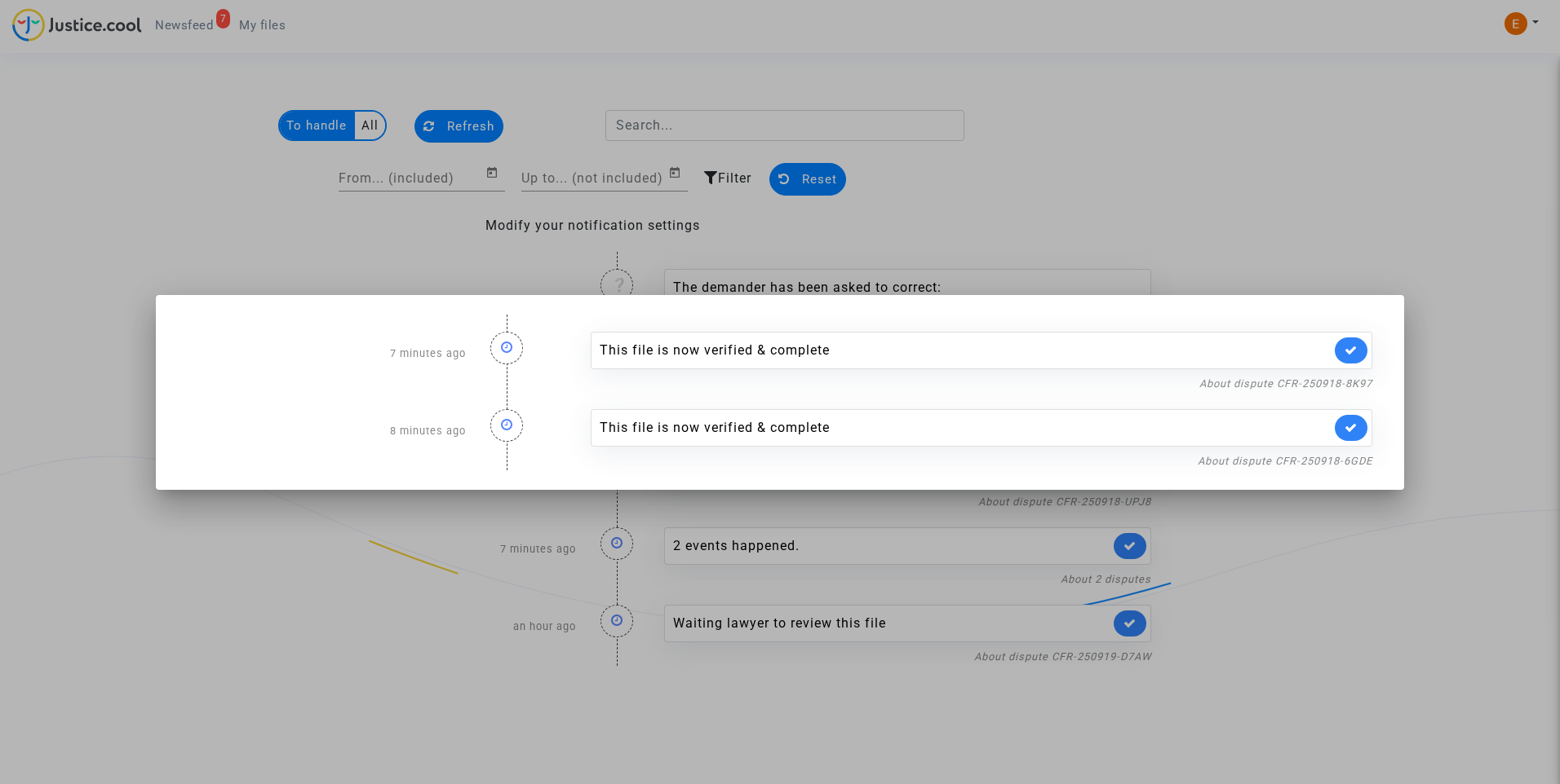
click at [1155, 114] on div at bounding box center [780, 392] width 1560 height 784
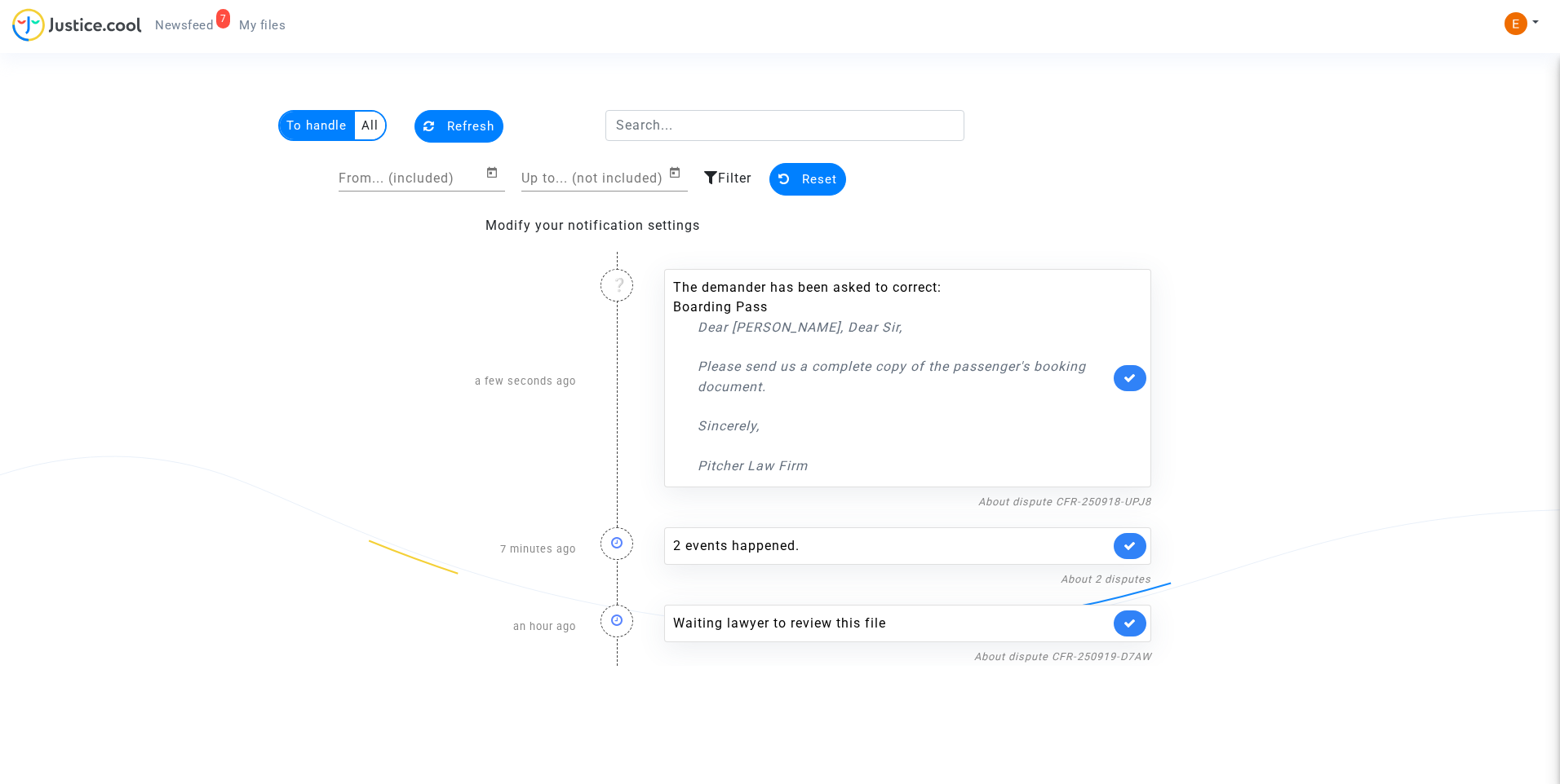
click at [1142, 548] on link at bounding box center [1130, 546] width 33 height 26
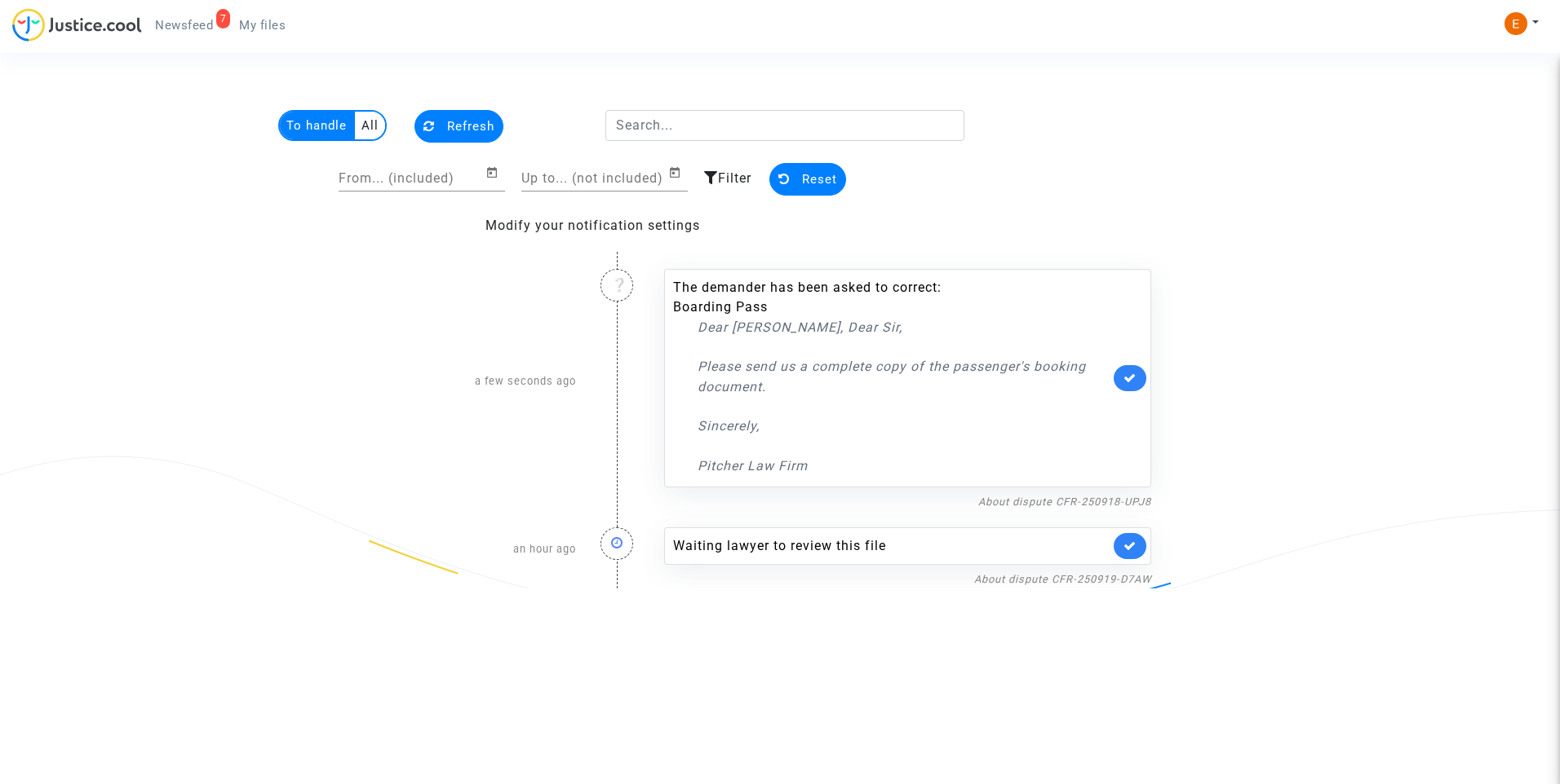
click at [1138, 547] on link at bounding box center [1130, 546] width 33 height 26
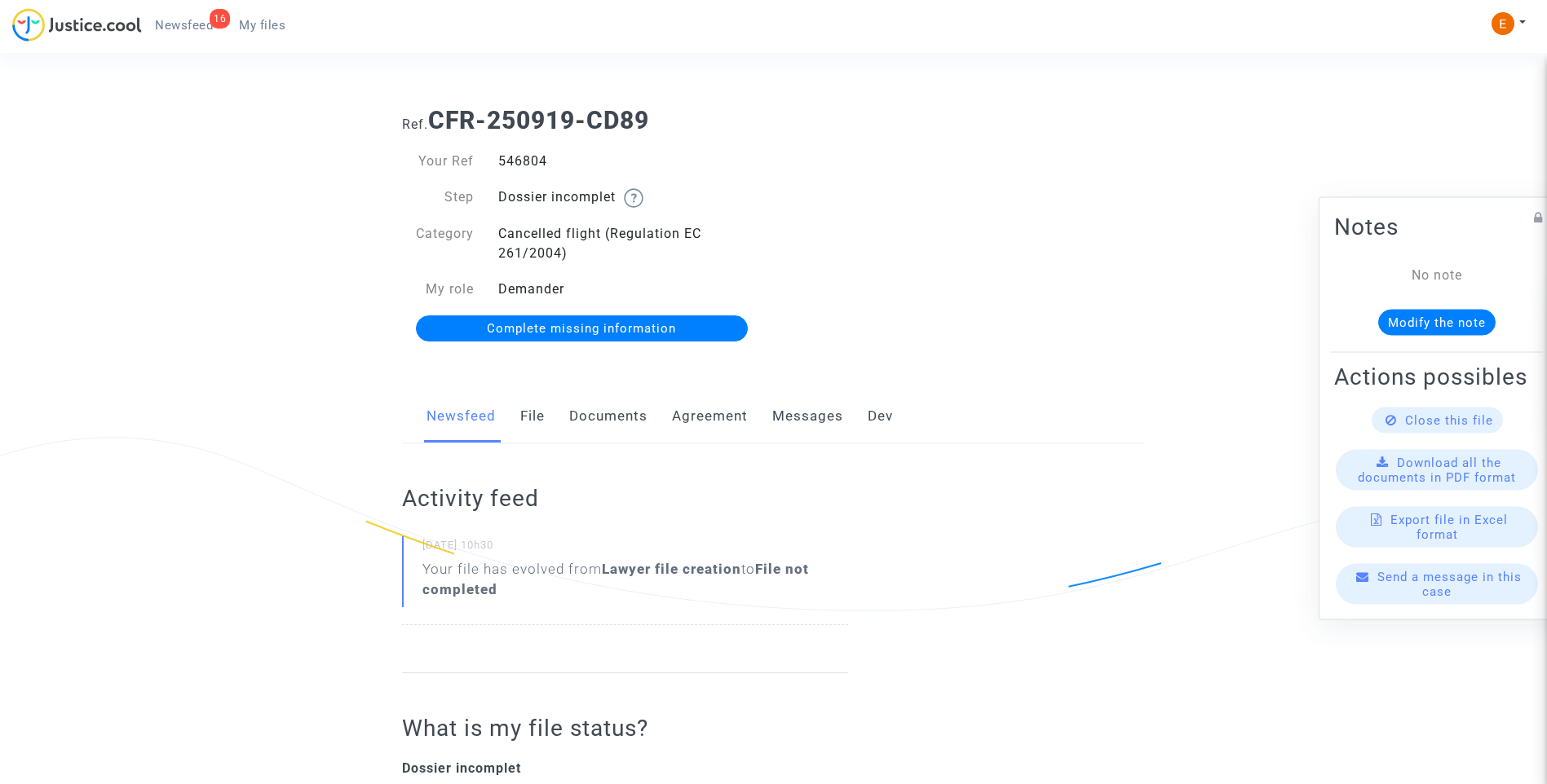
click at [605, 420] on link "Documents" at bounding box center [609, 416] width 79 height 53
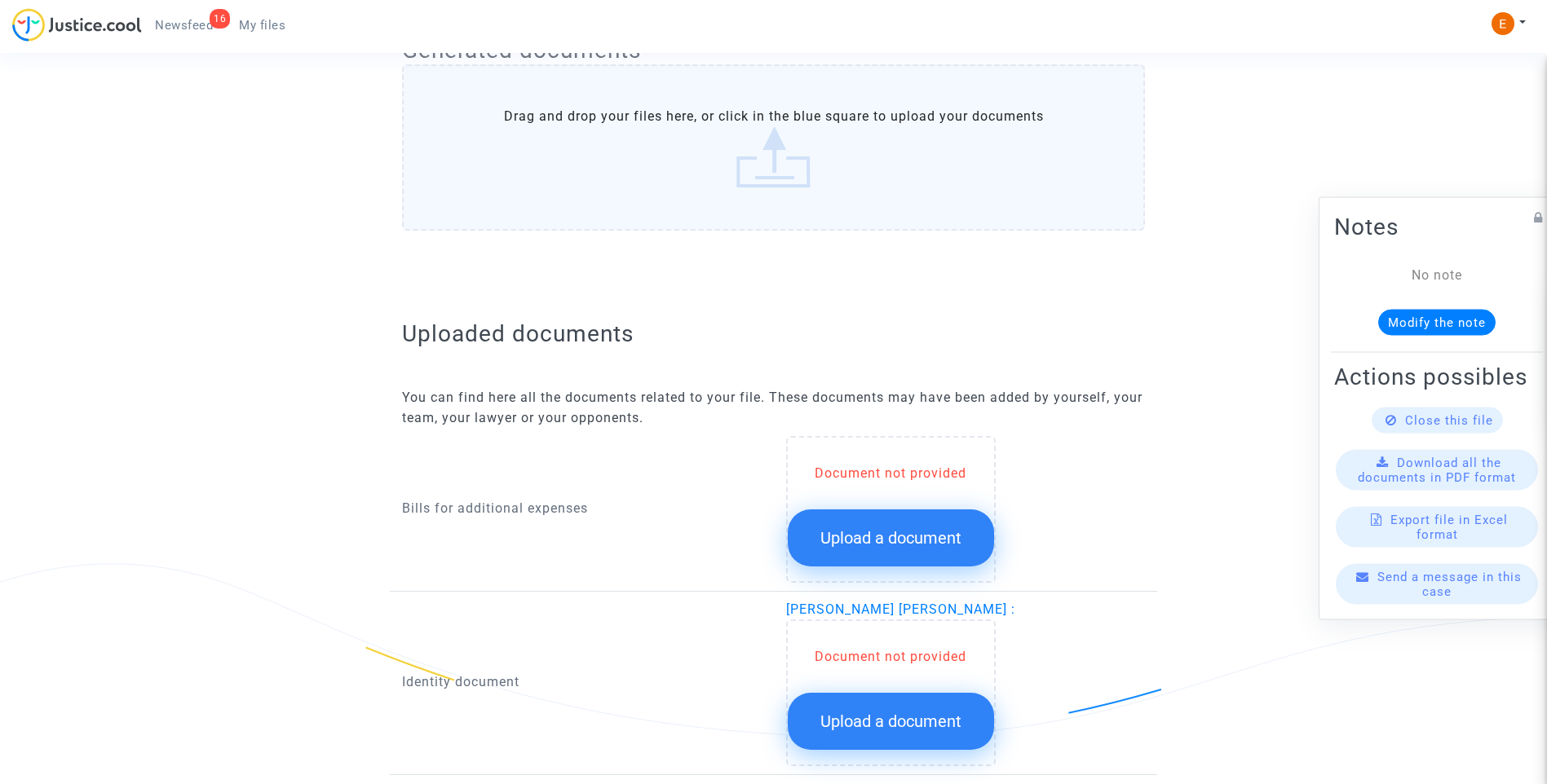
click at [908, 539] on span "Upload a document" at bounding box center [890, 538] width 141 height 19
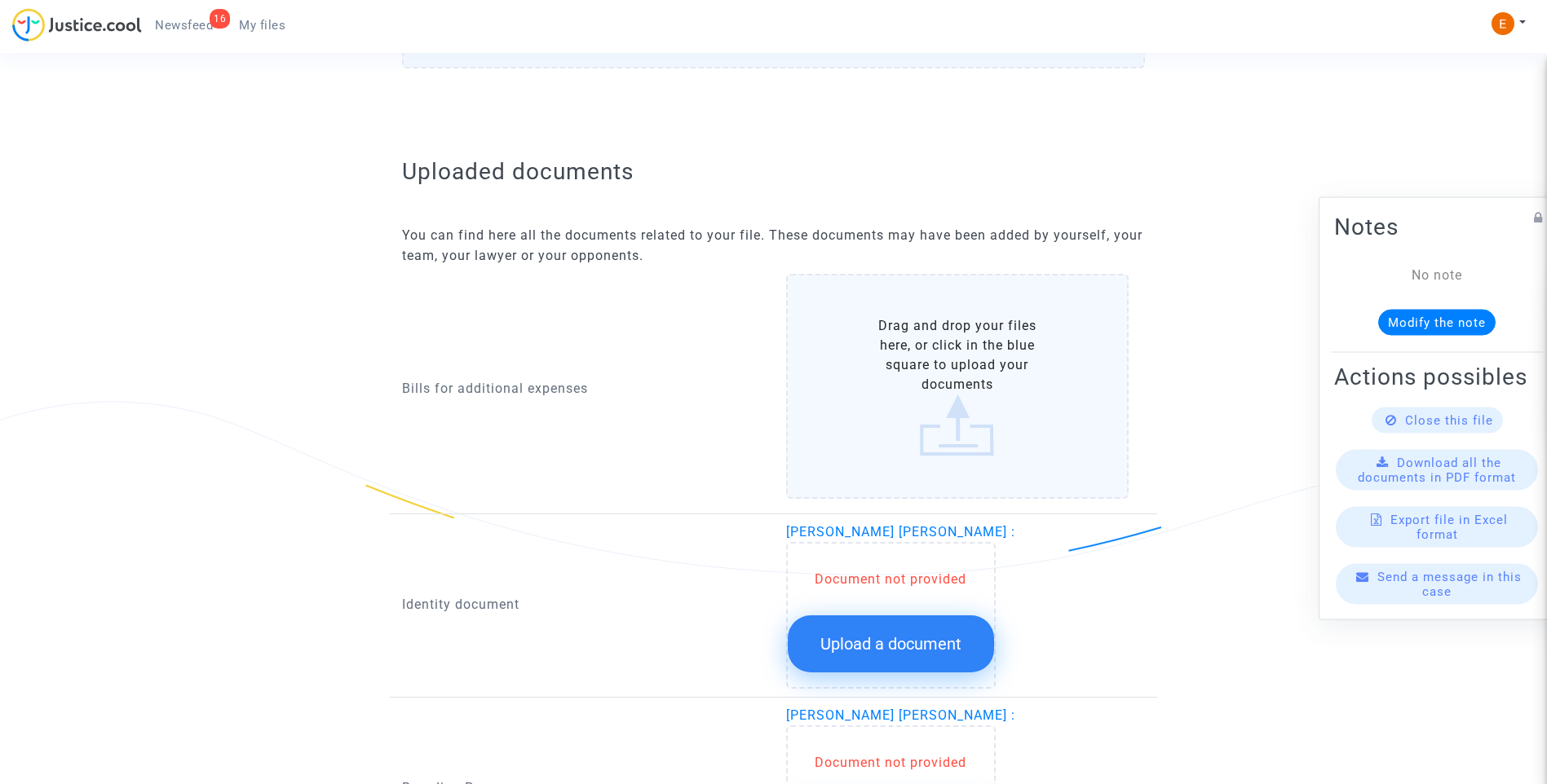
scroll to position [897, 0]
click at [911, 634] on span "Upload a document" at bounding box center [890, 643] width 141 height 19
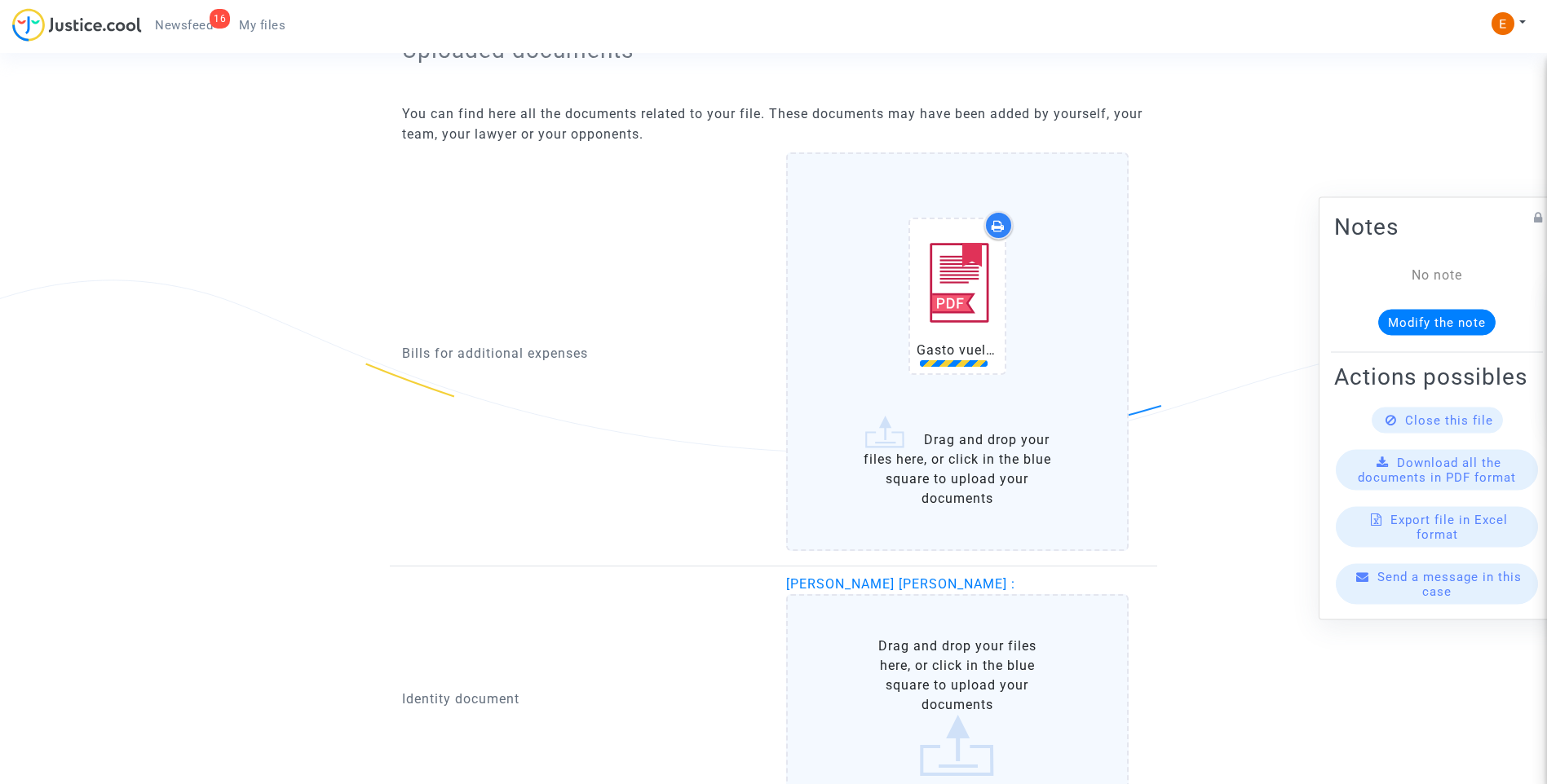
scroll to position [1304, 0]
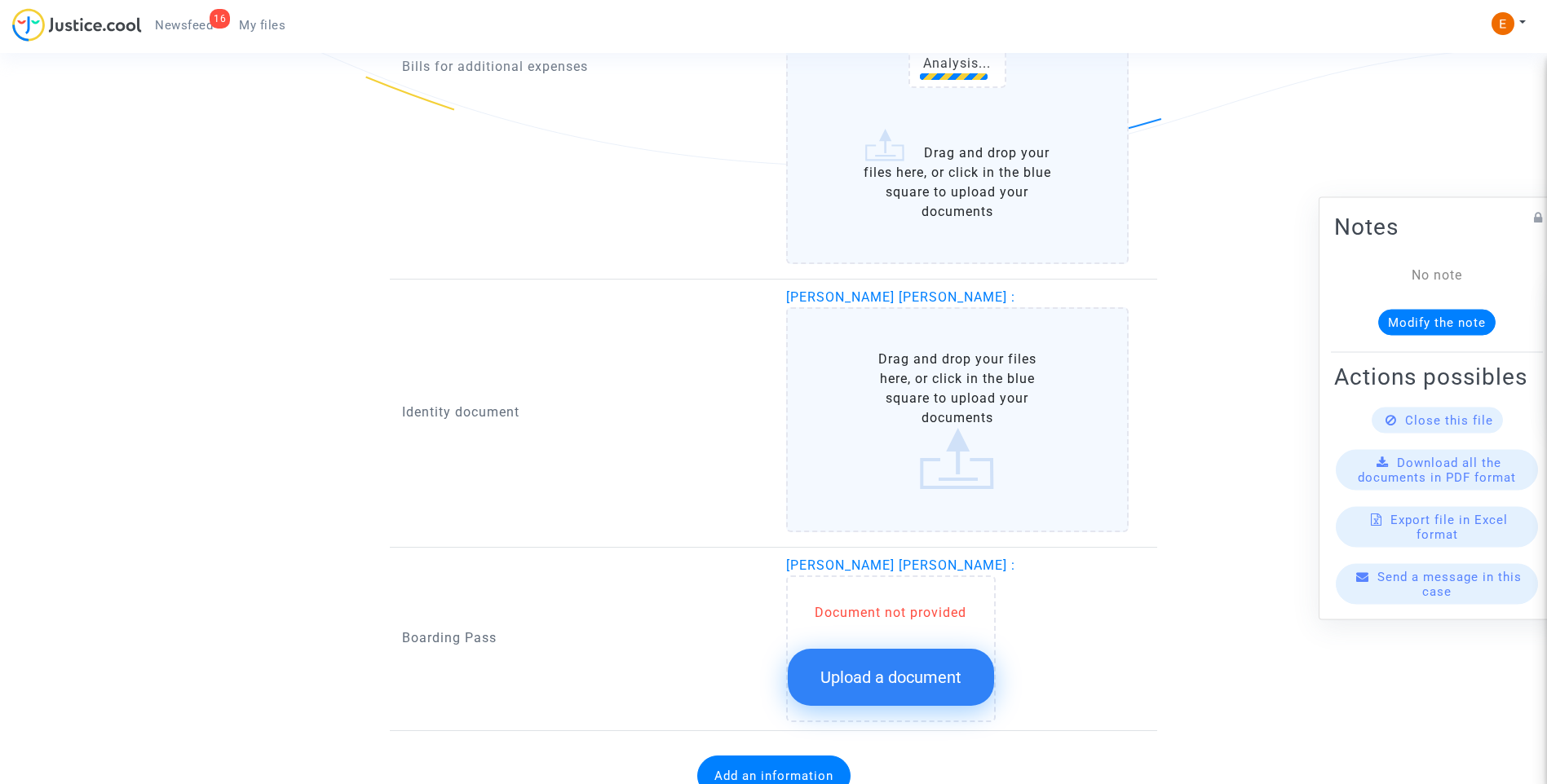
click at [921, 686] on span "Upload a document" at bounding box center [890, 677] width 141 height 19
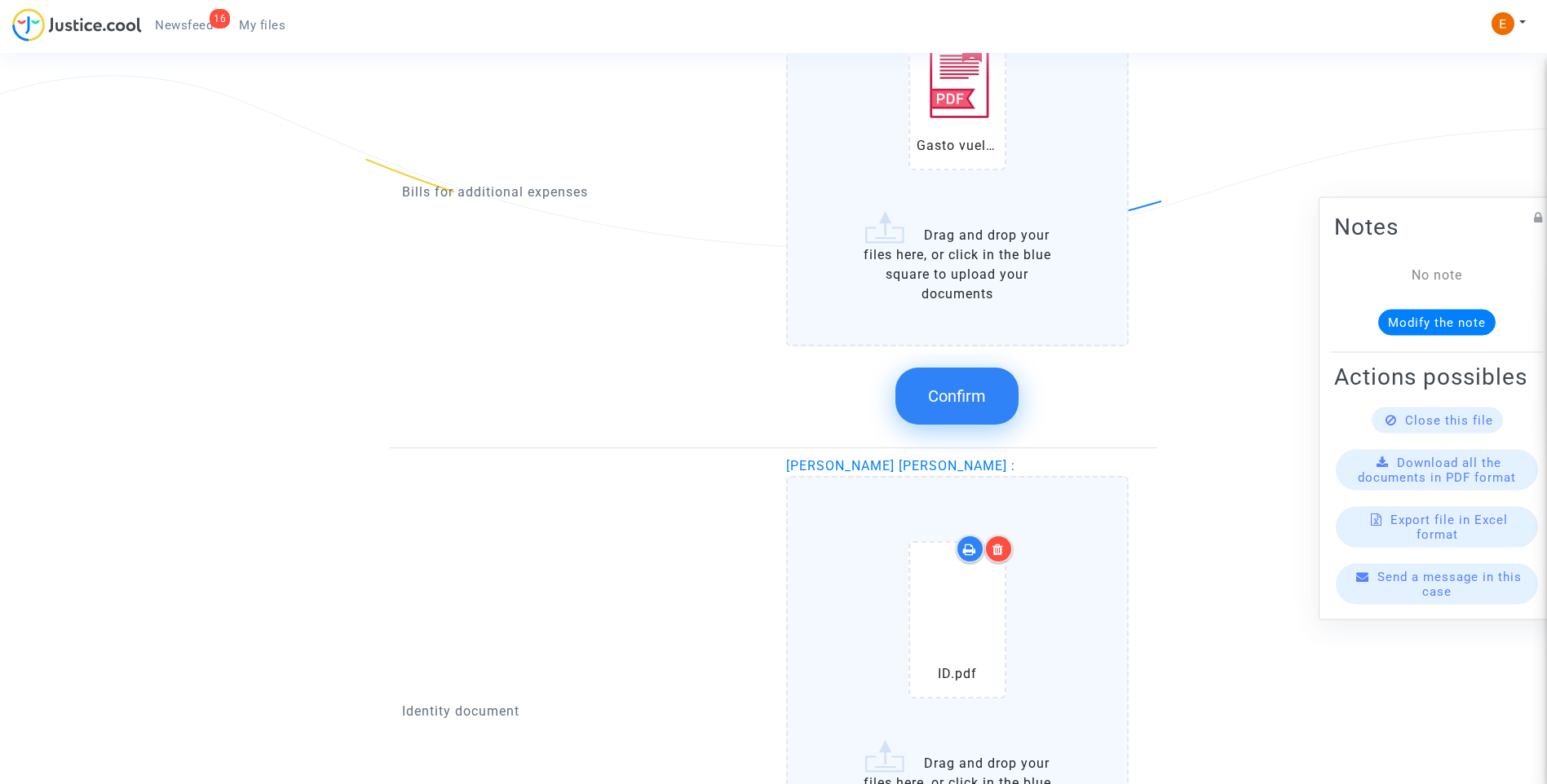
scroll to position [1223, 0]
click at [924, 401] on button "Confirm" at bounding box center [957, 395] width 123 height 57
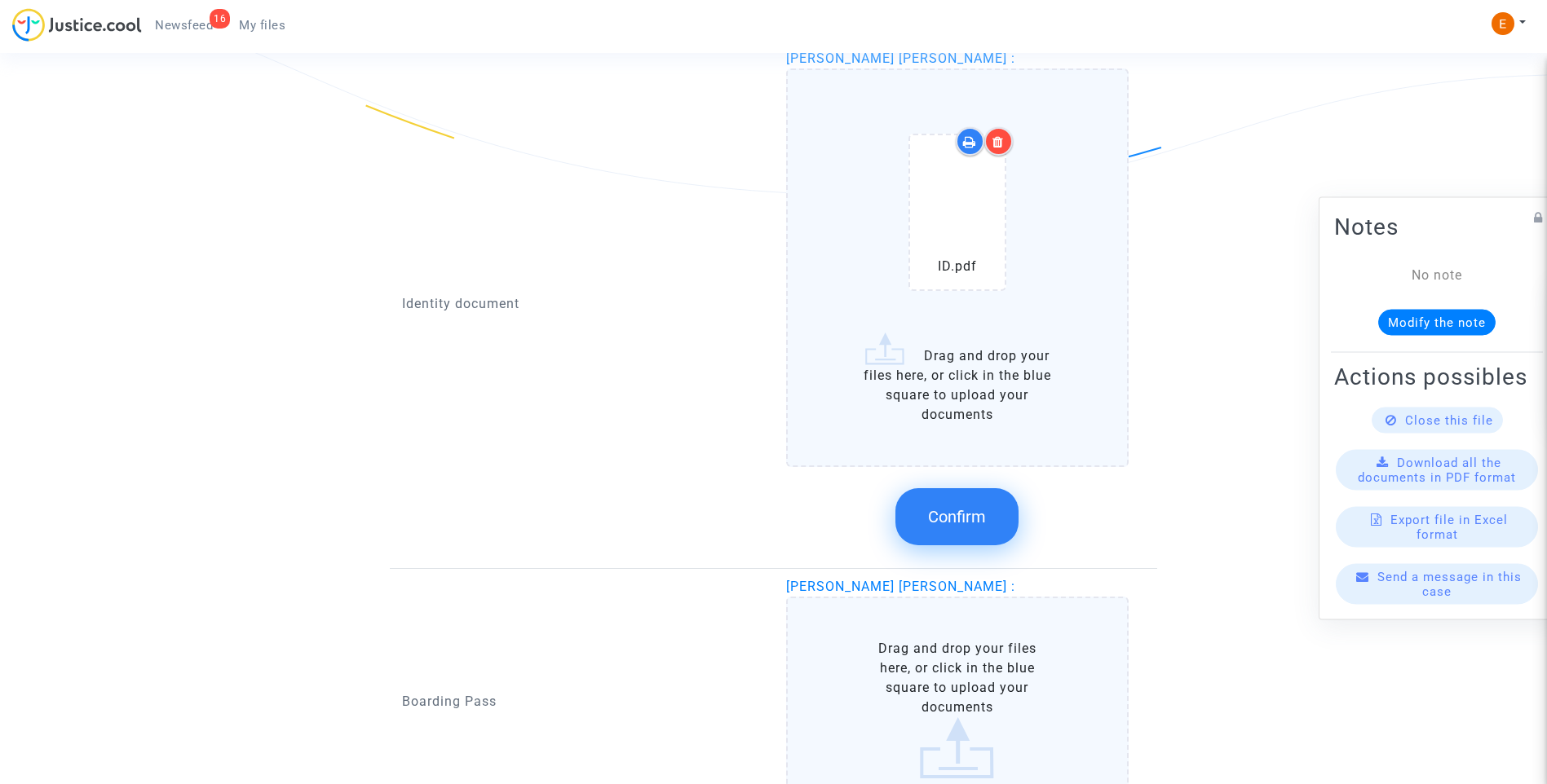
scroll to position [1304, 0]
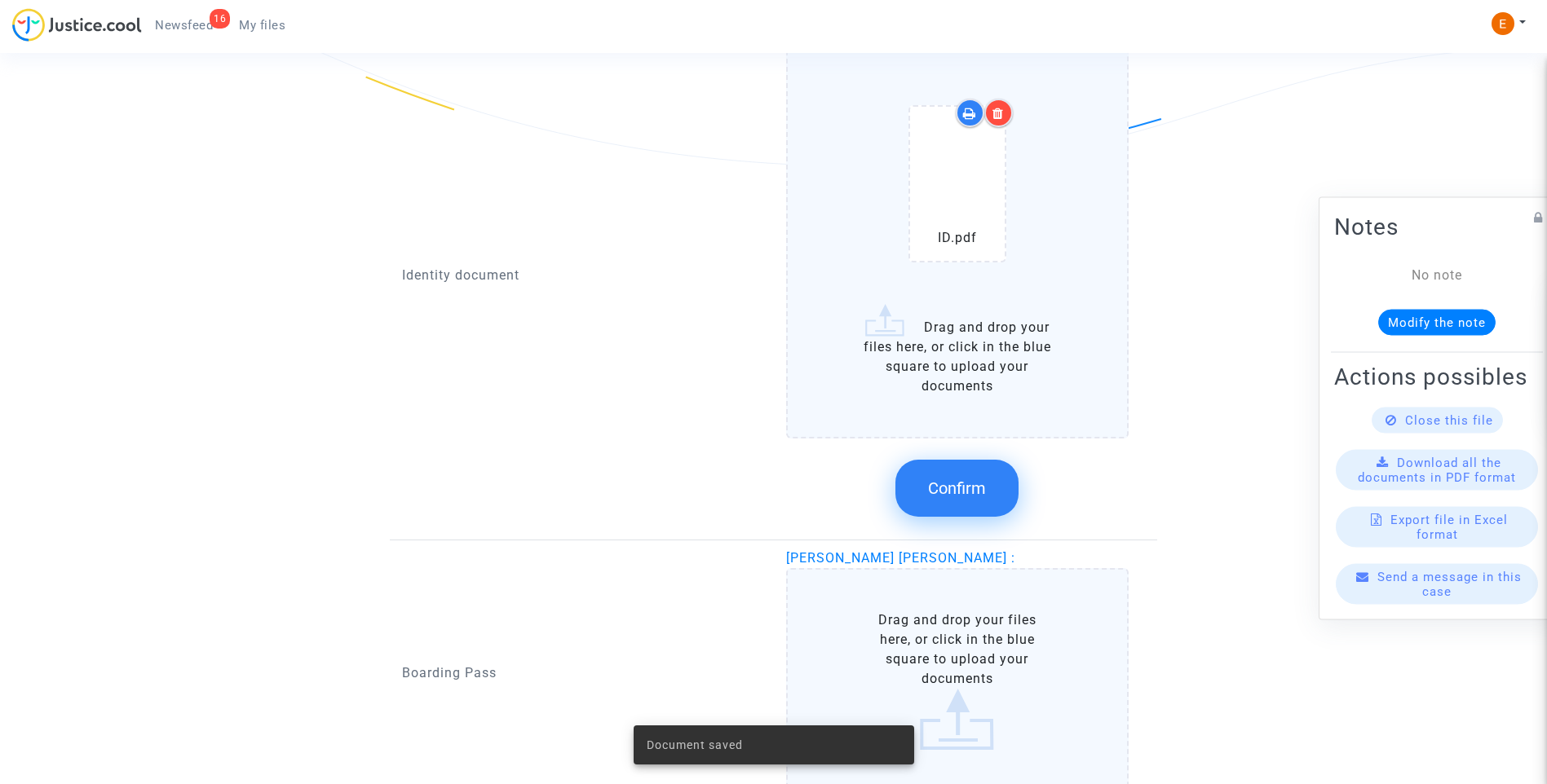
click at [970, 498] on span "Confirm" at bounding box center [957, 488] width 58 height 19
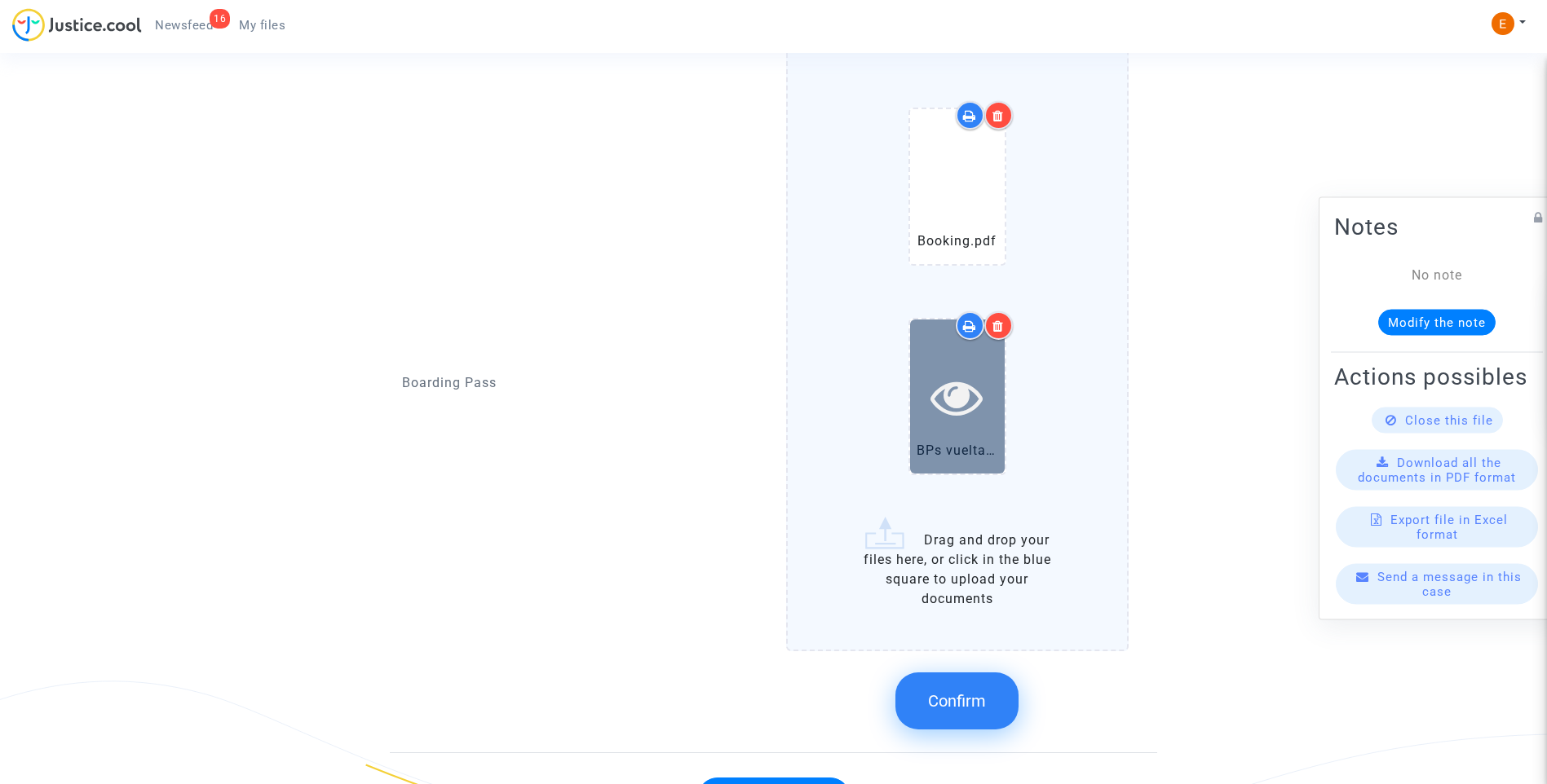
scroll to position [1483, 0]
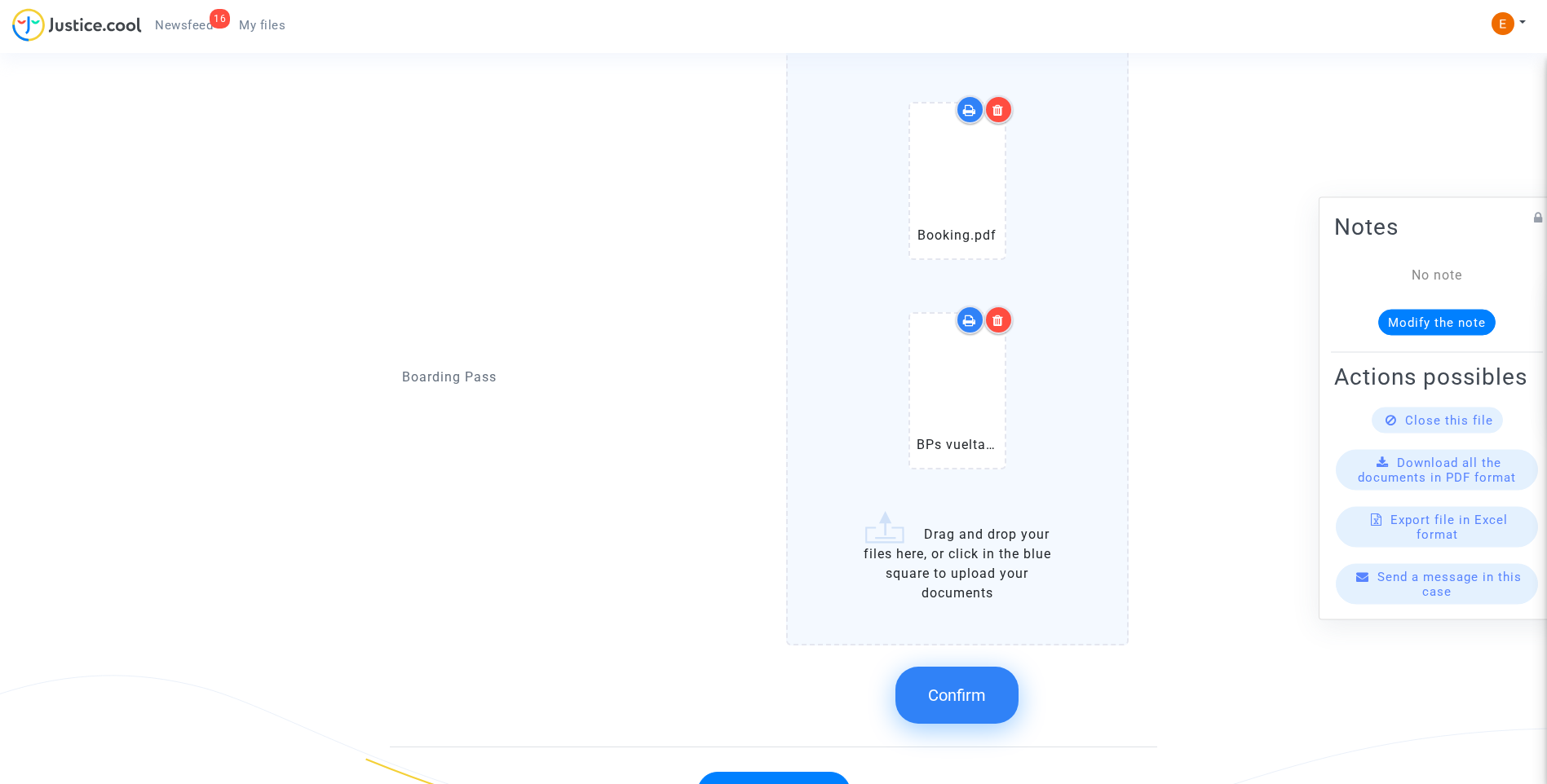
click at [988, 692] on button "Confirm" at bounding box center [957, 695] width 123 height 57
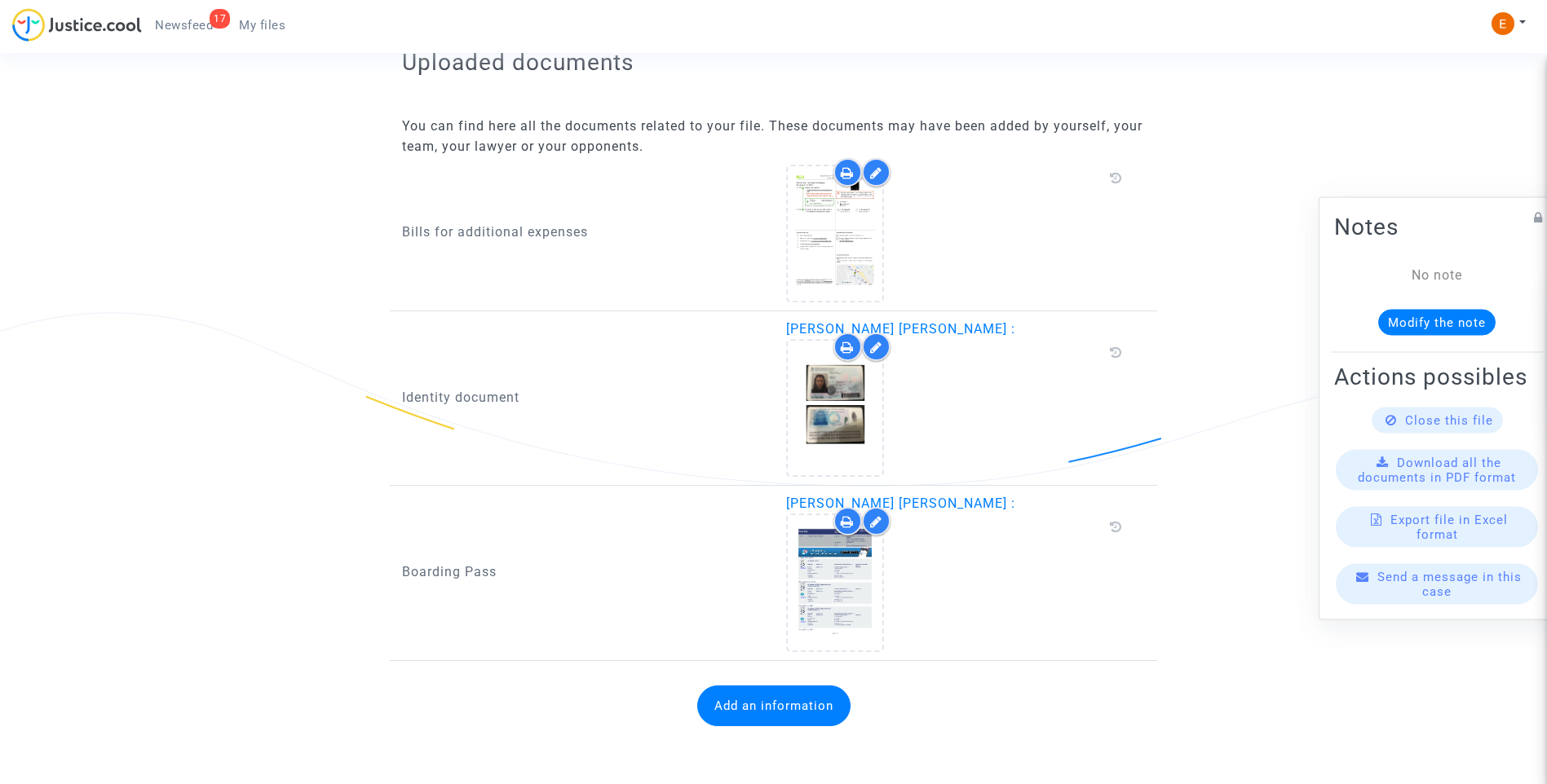
click at [830, 707] on button "Add an information" at bounding box center [774, 706] width 153 height 41
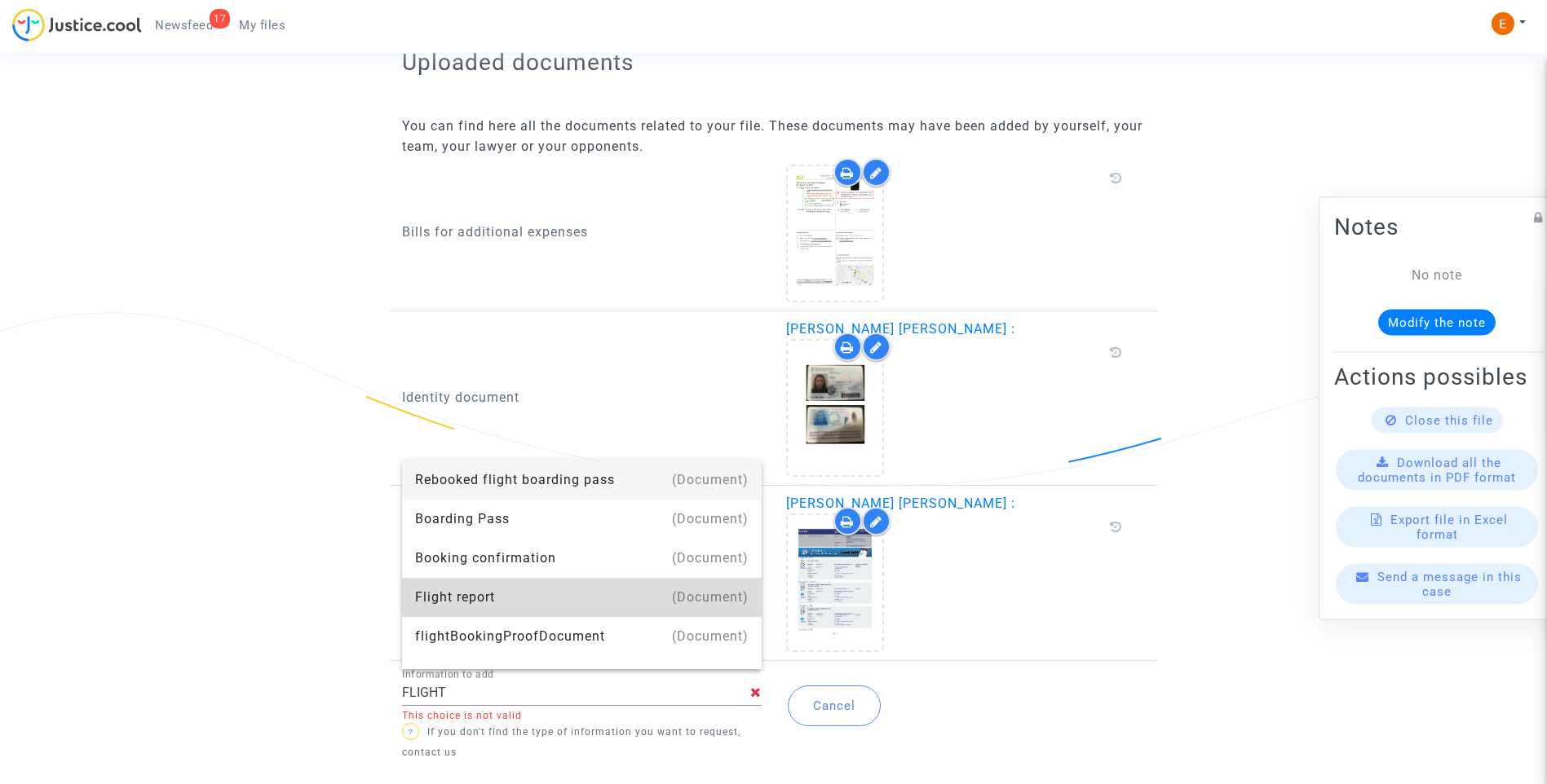
click at [590, 593] on div "Flight report" at bounding box center [582, 598] width 334 height 39
type input "Flight report"
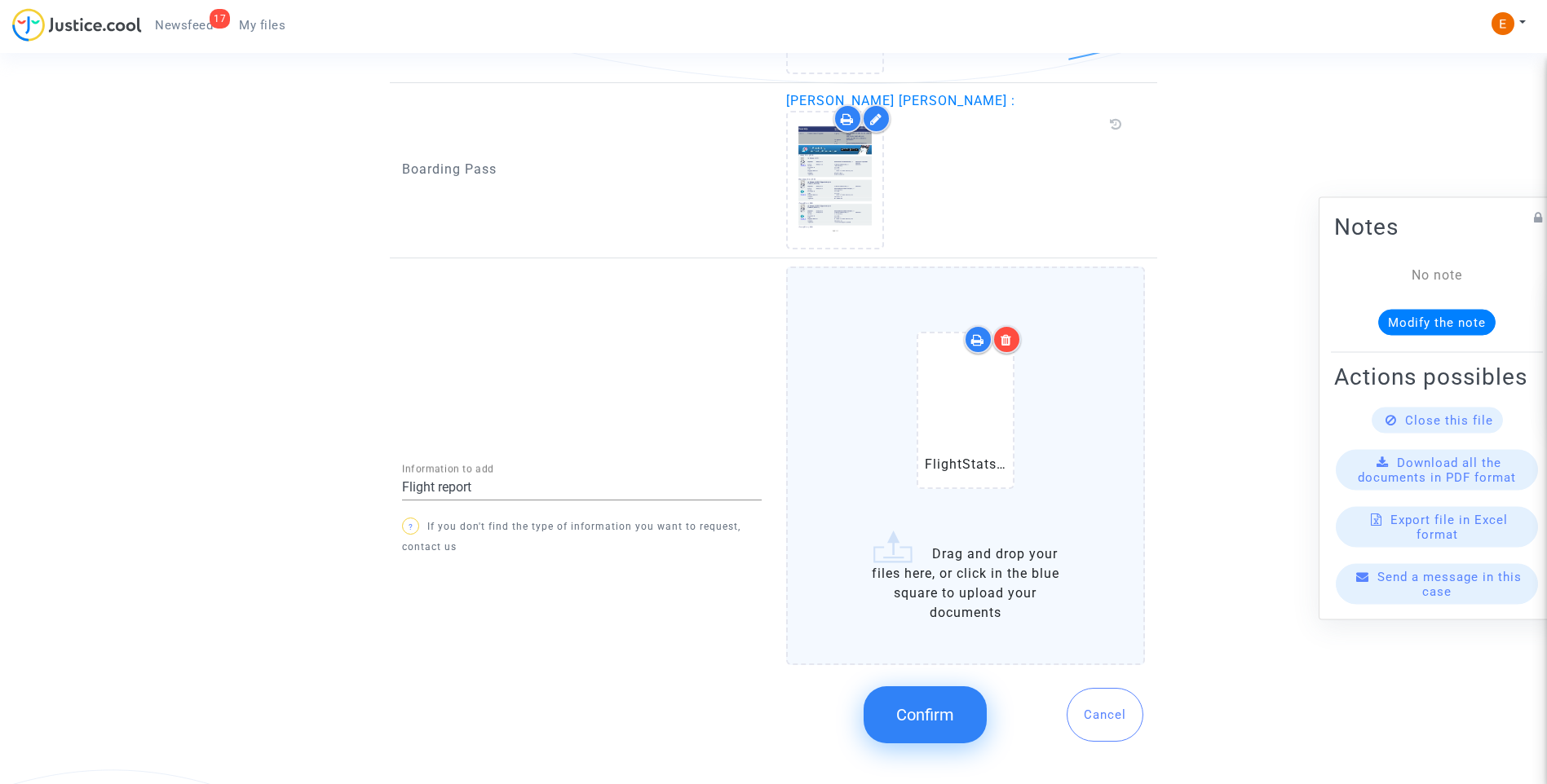
scroll to position [1411, 0]
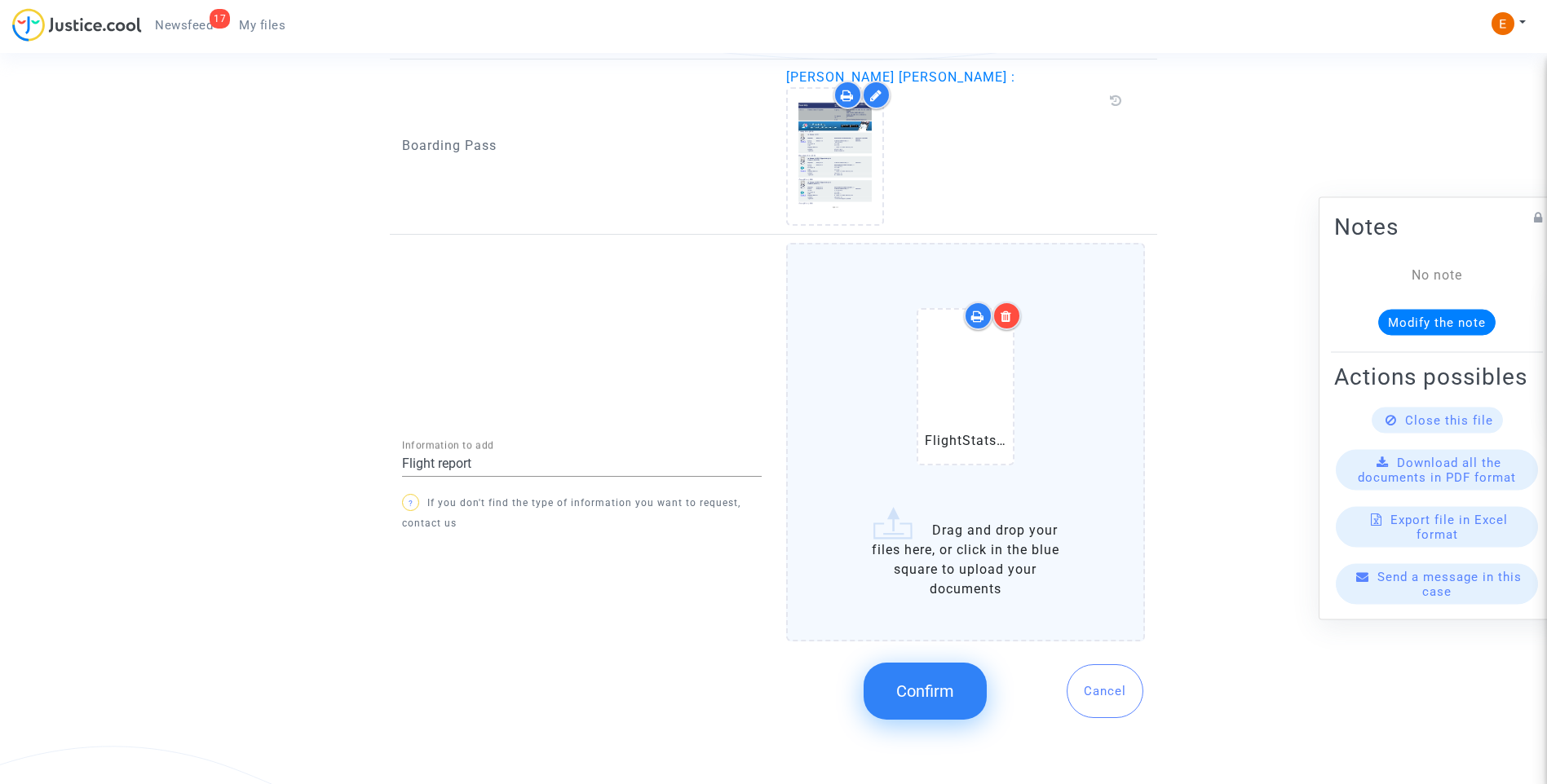
click at [948, 686] on span "Confirm" at bounding box center [925, 691] width 58 height 19
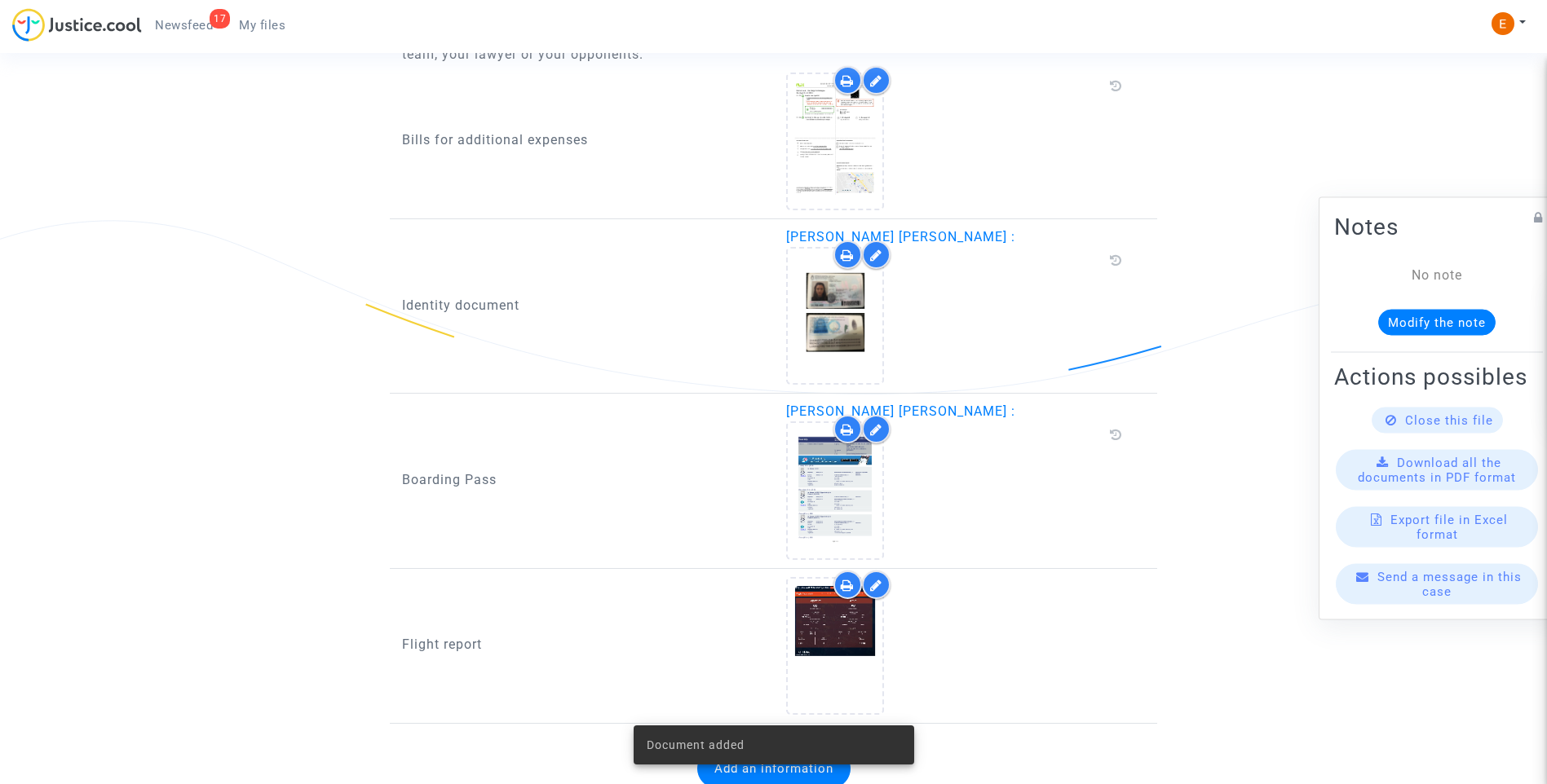
scroll to position [1140, 0]
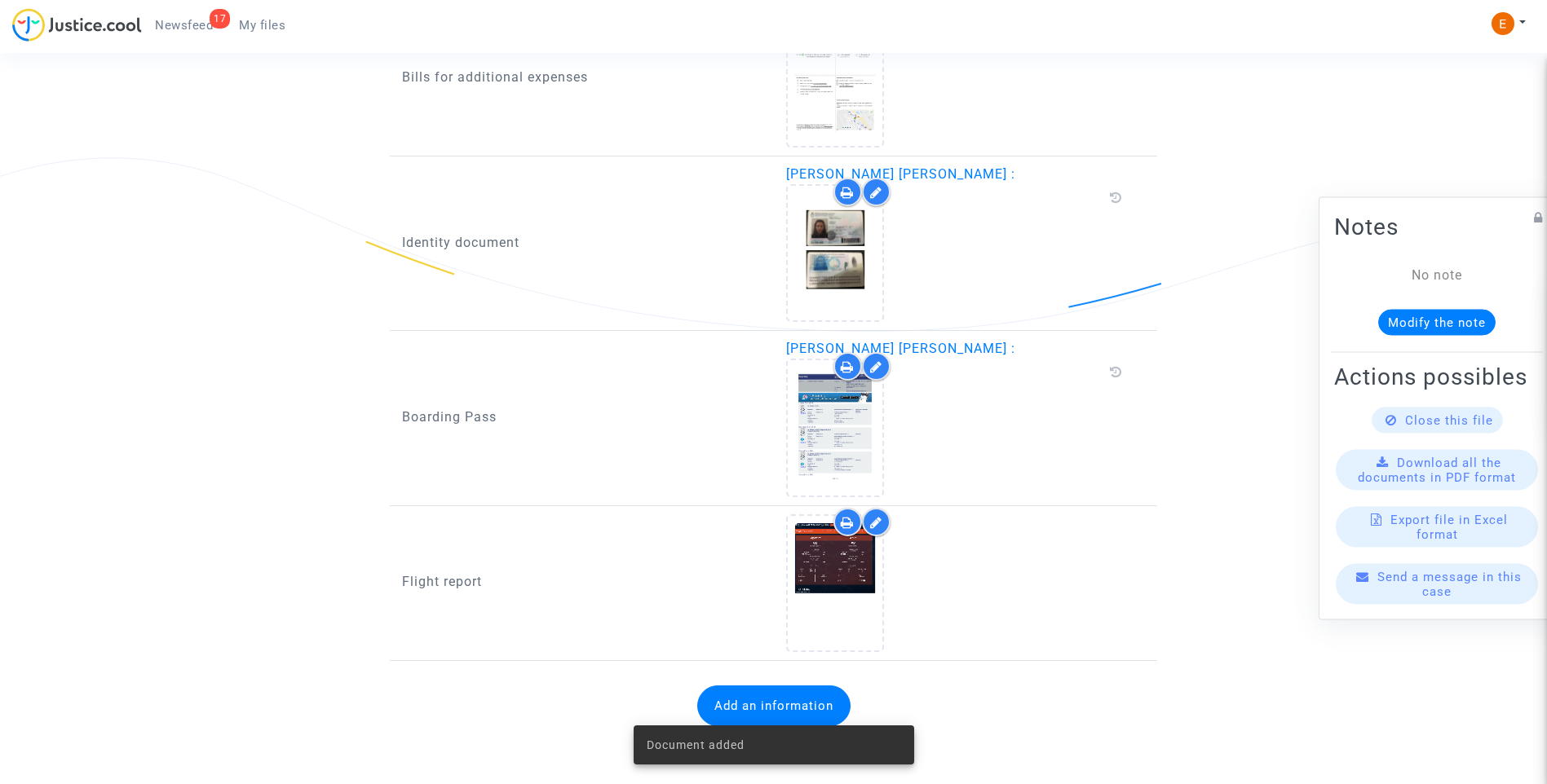
click at [196, 18] on span "Newsfeed" at bounding box center [184, 24] width 58 height 15
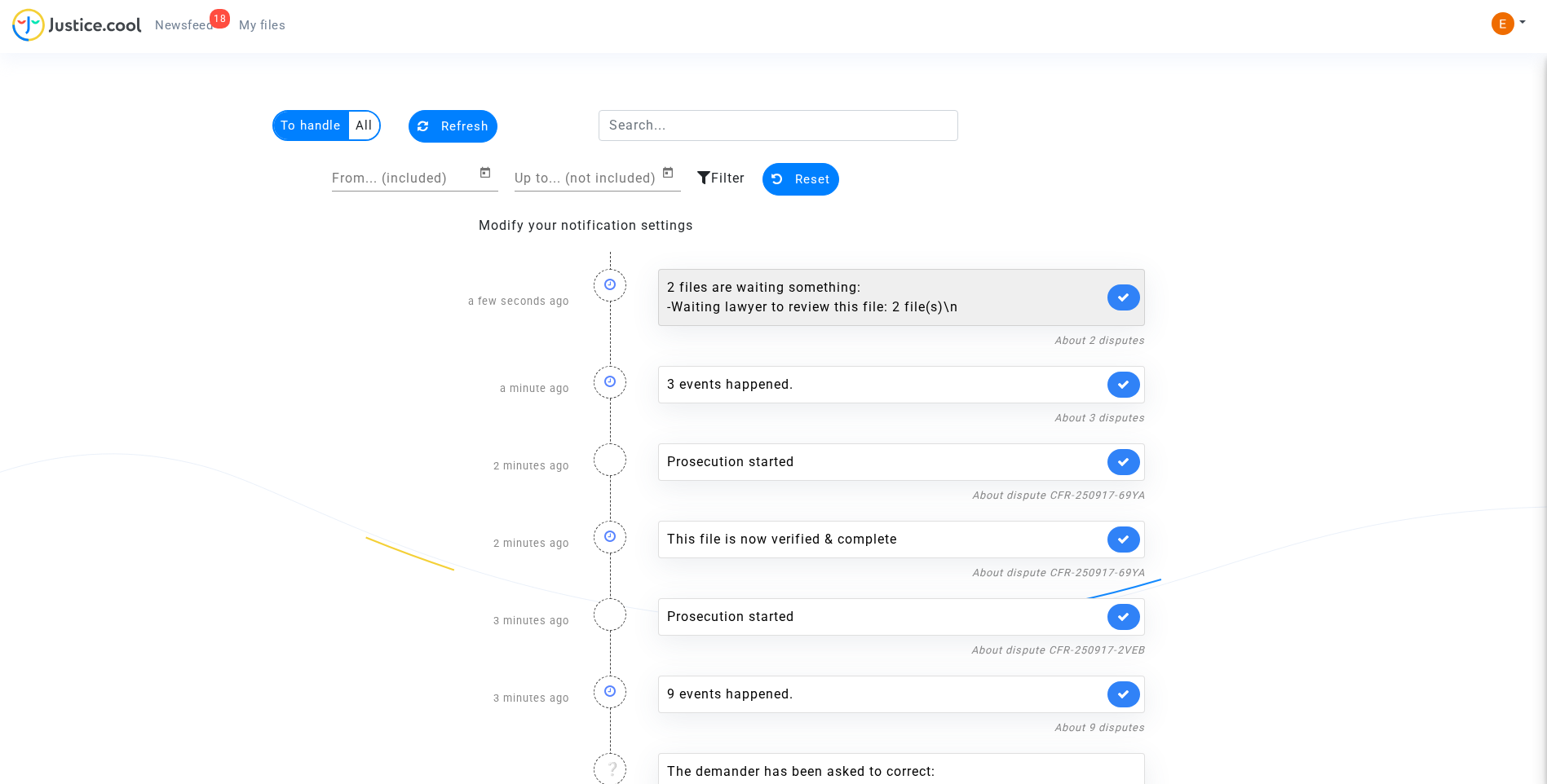
click at [872, 303] on div "- Waiting lawyer to review this file: 2 file(s)\n" at bounding box center [885, 308] width 437 height 19
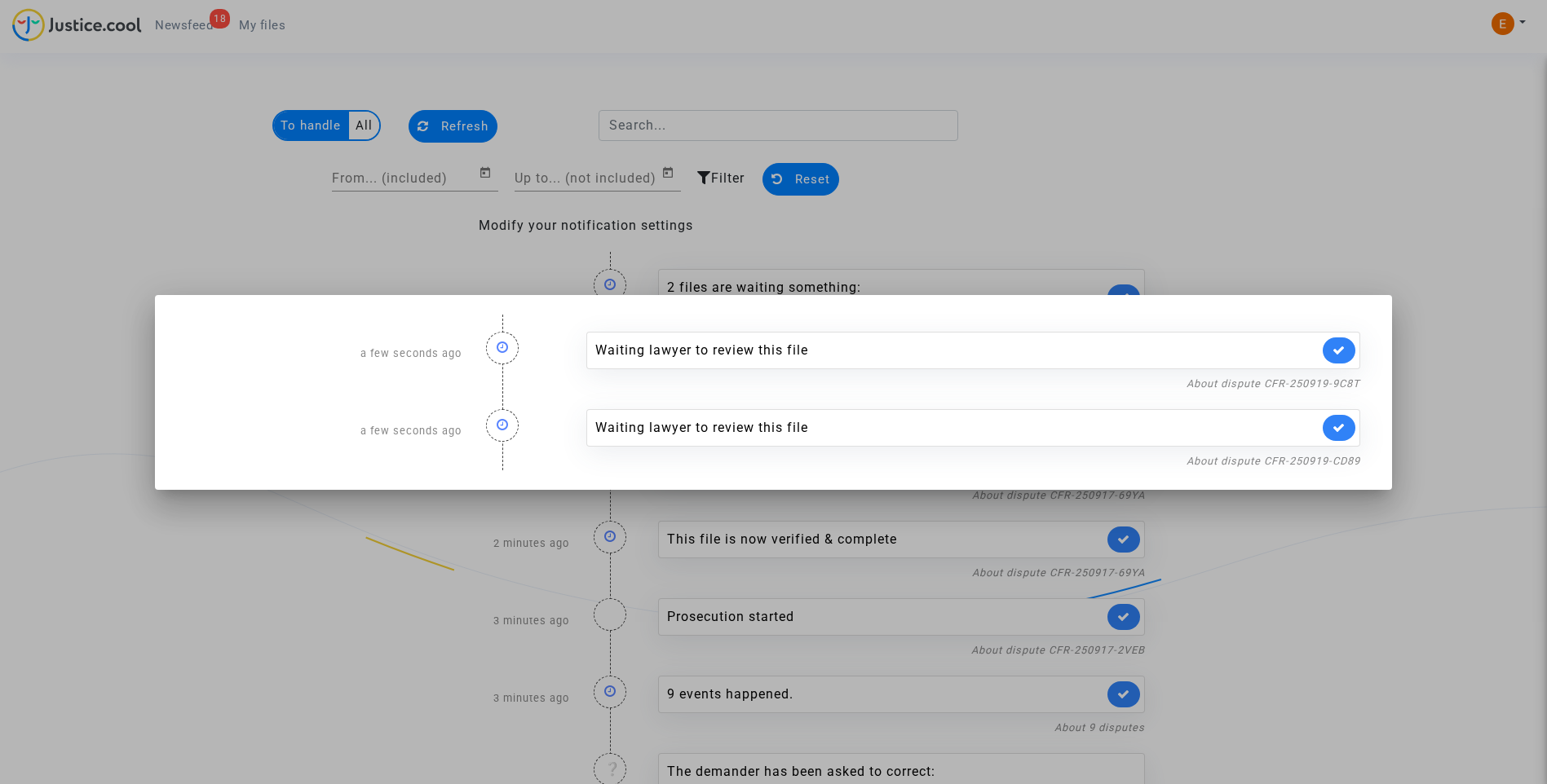
click at [1080, 150] on div at bounding box center [774, 392] width 1547 height 784
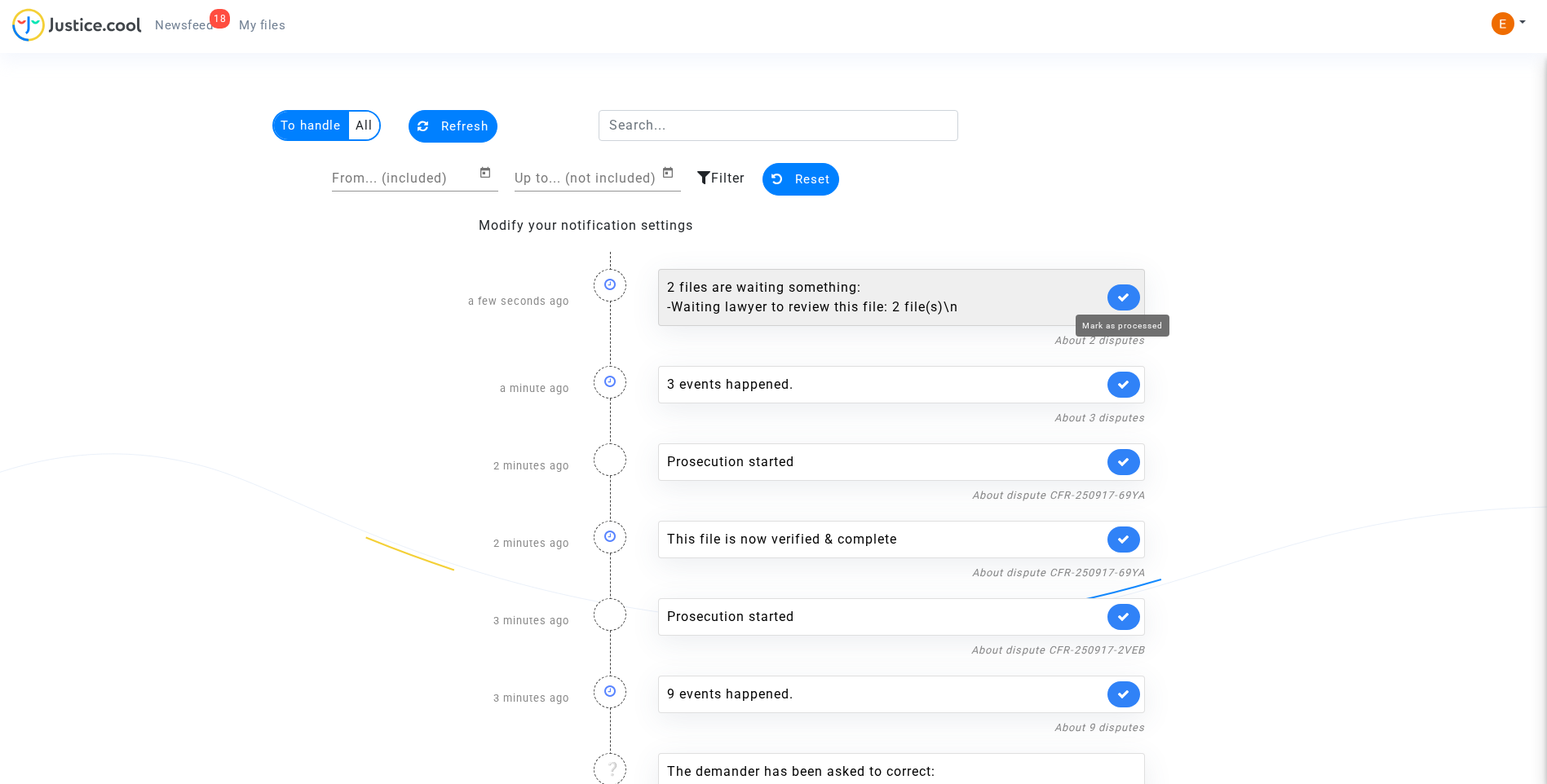
click at [1123, 293] on icon at bounding box center [1123, 297] width 13 height 13
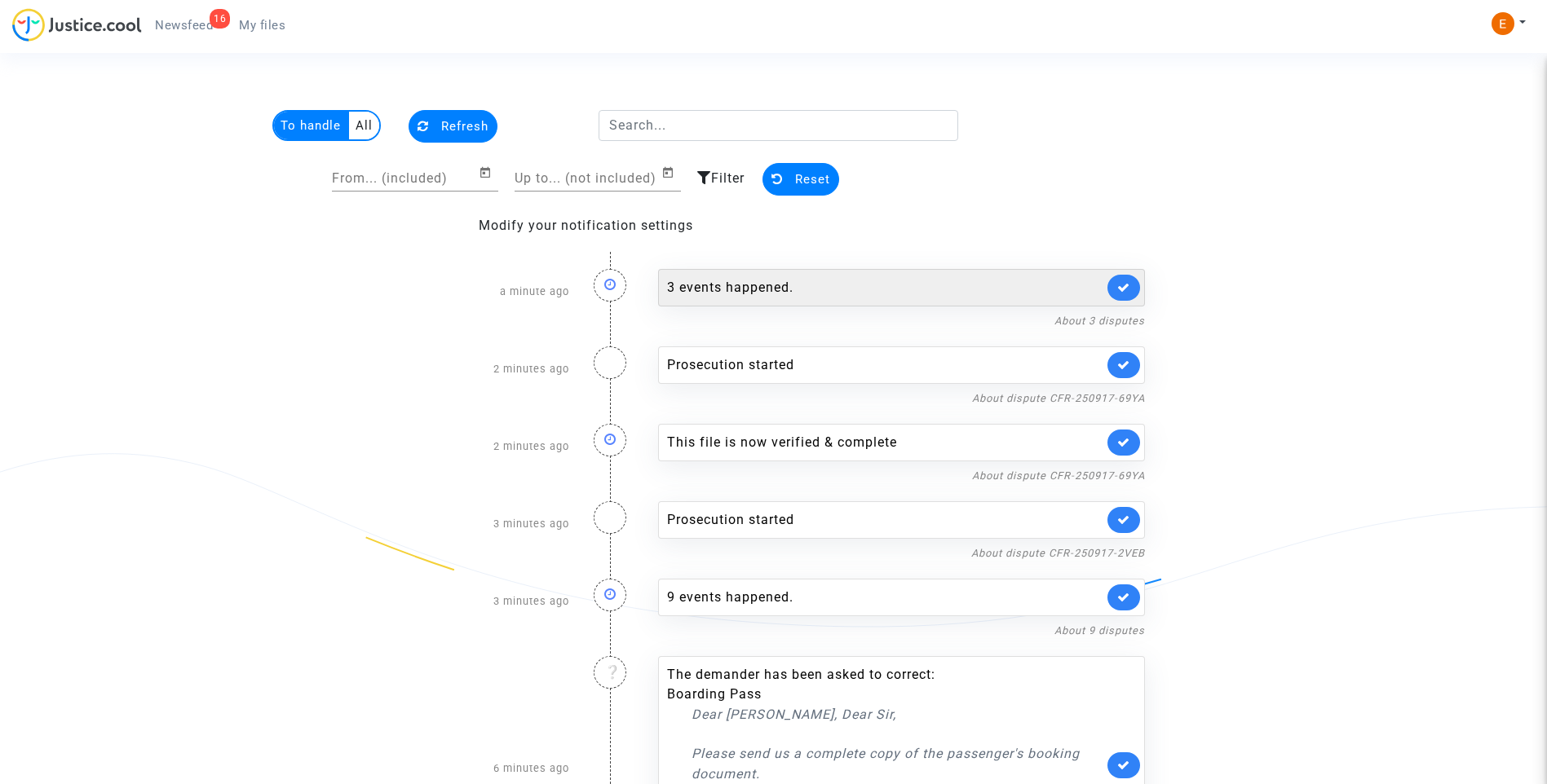
click at [843, 296] on div "3 events happened." at bounding box center [885, 288] width 437 height 19
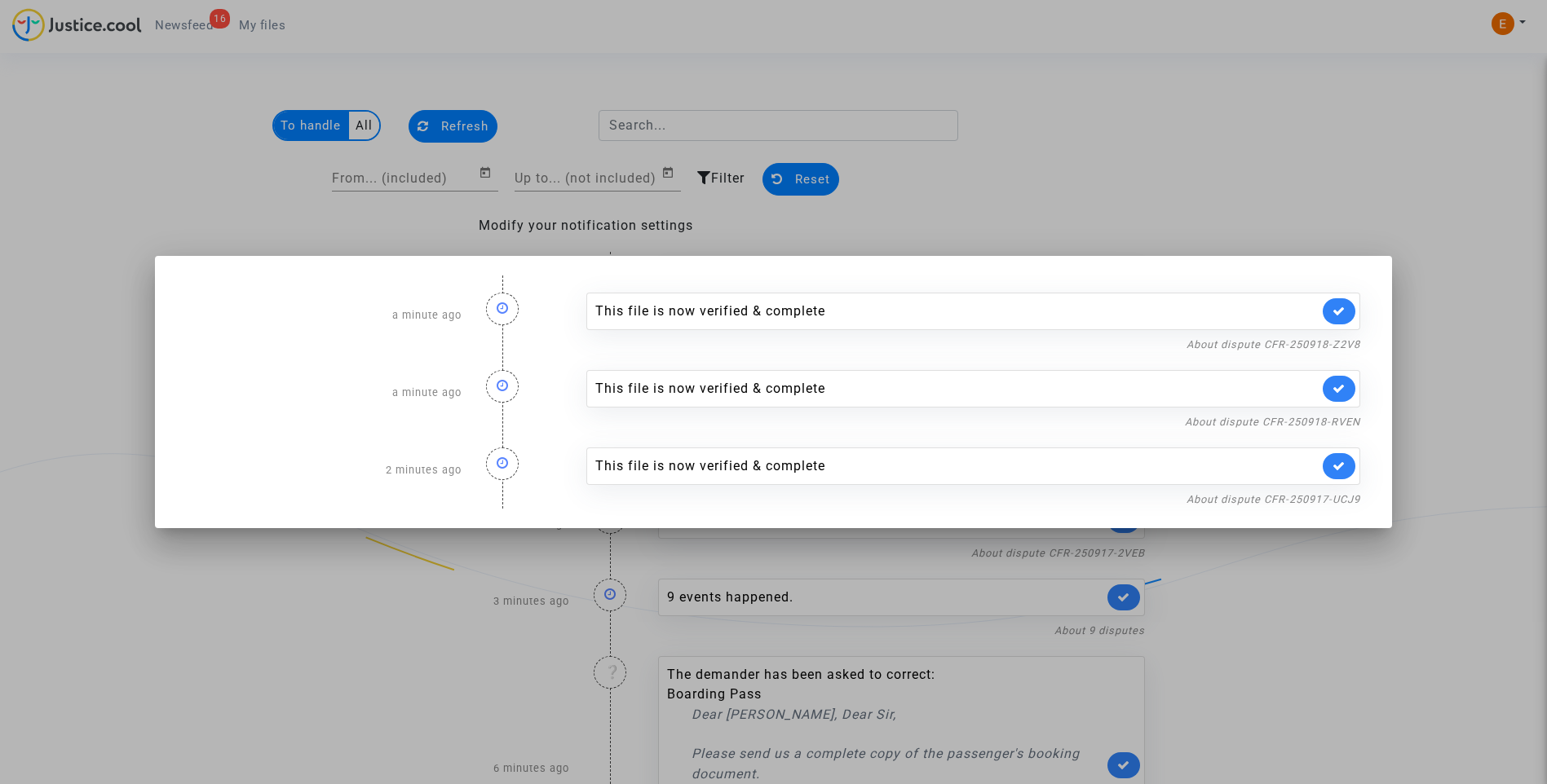
click at [1126, 133] on div at bounding box center [774, 392] width 1547 height 784
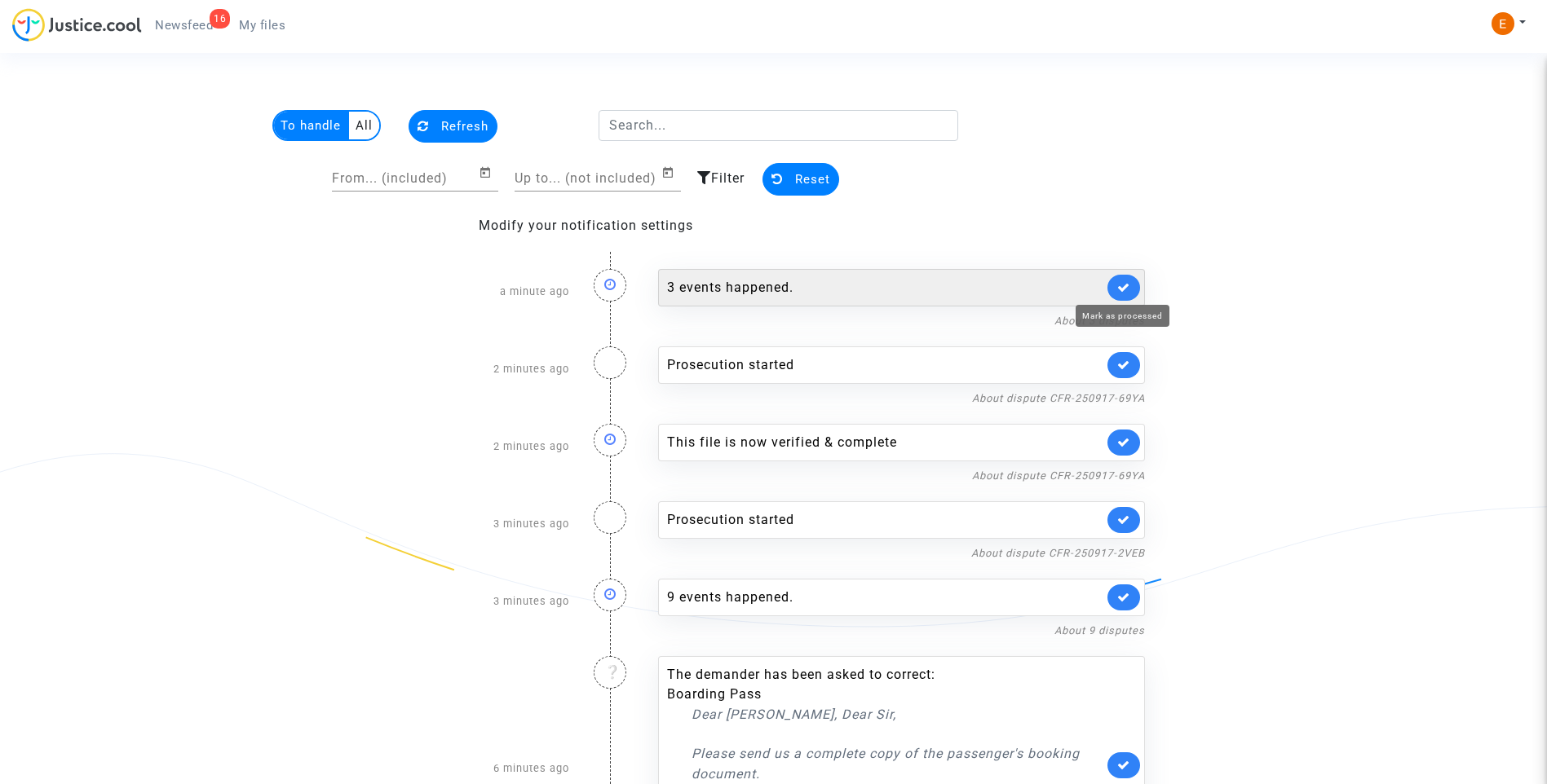
click at [1128, 284] on icon at bounding box center [1123, 287] width 13 height 13
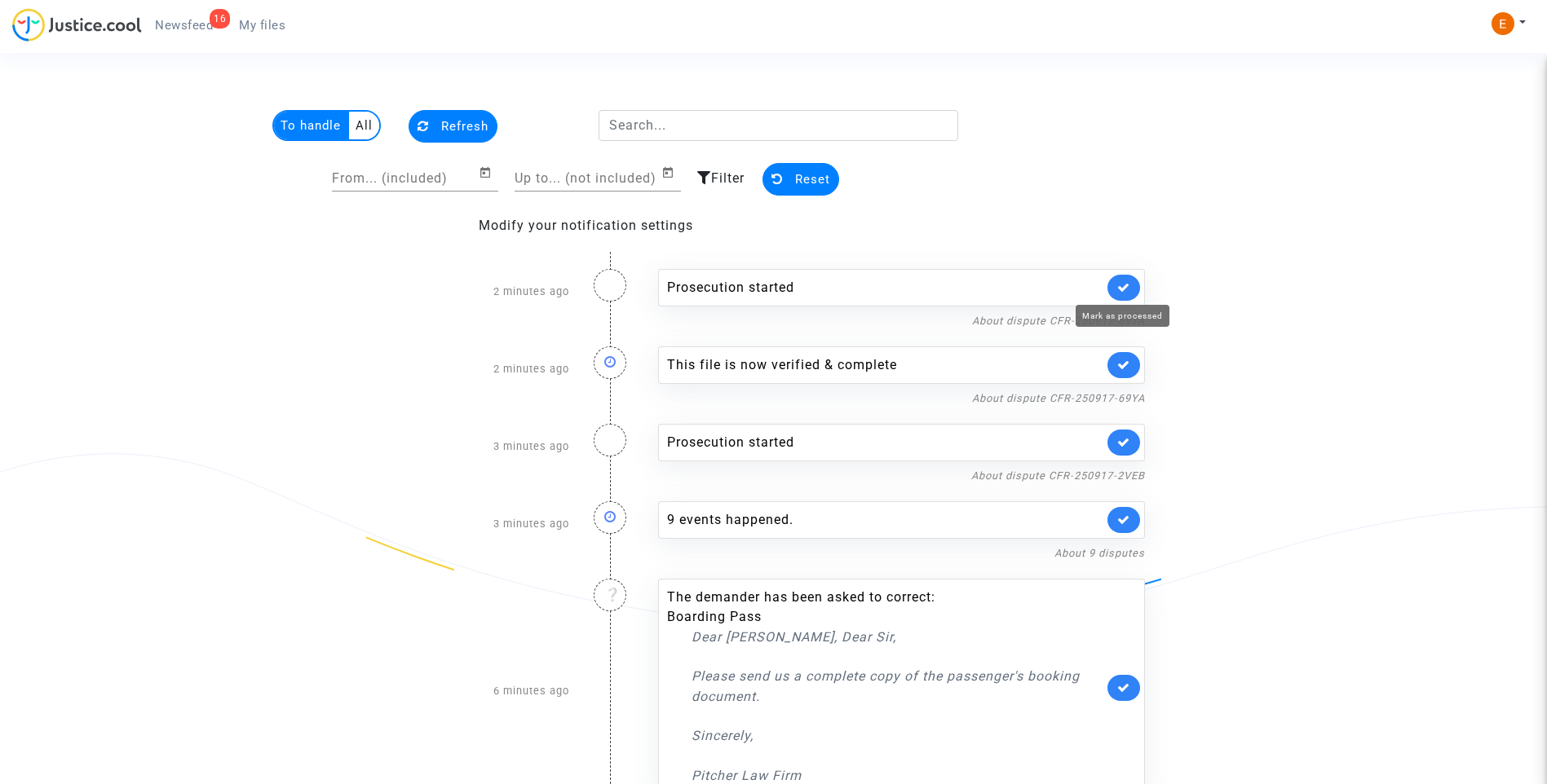
click at [1128, 284] on icon at bounding box center [1123, 287] width 13 height 13
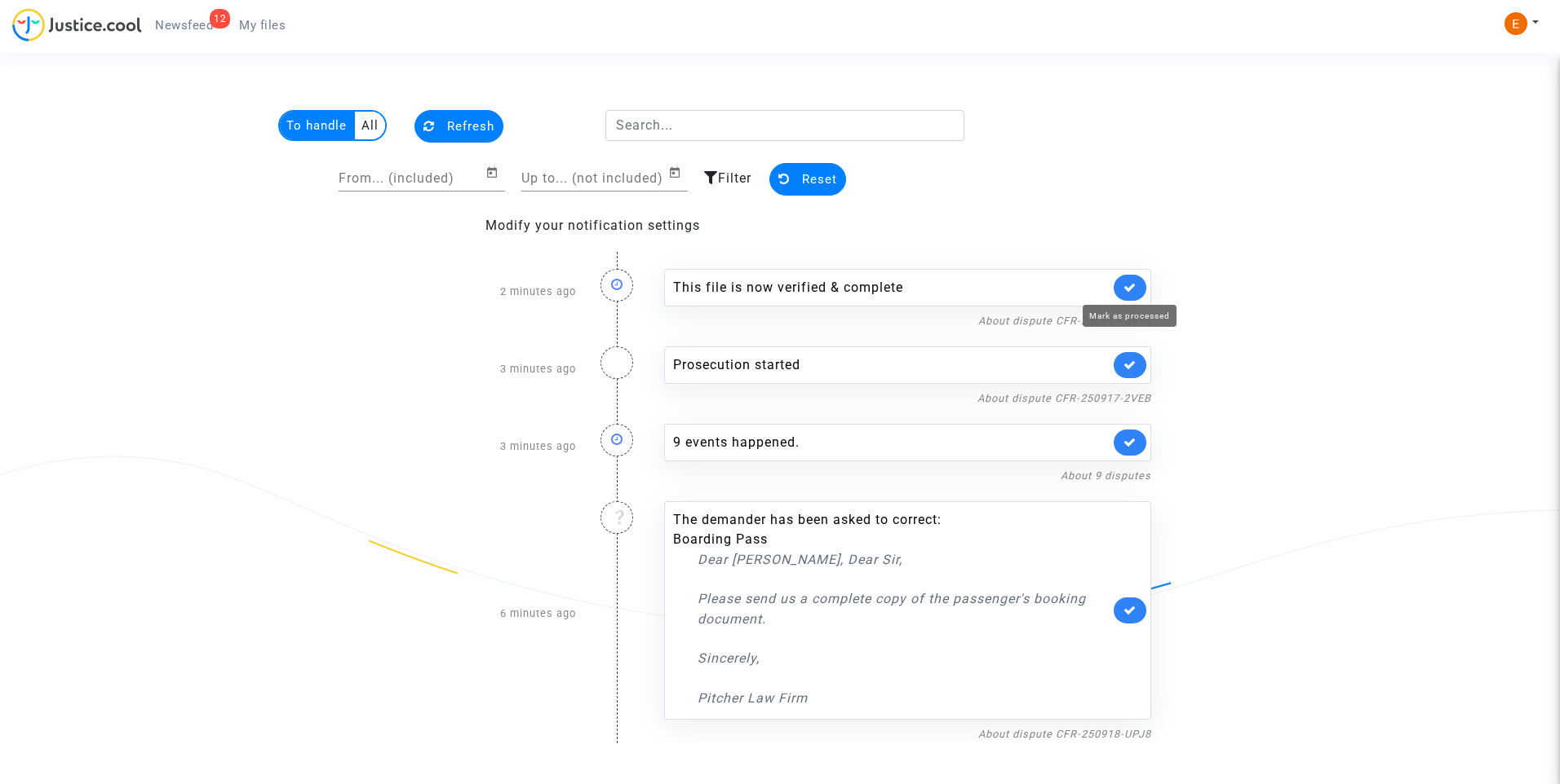
click at [1126, 283] on icon at bounding box center [1129, 287] width 13 height 13
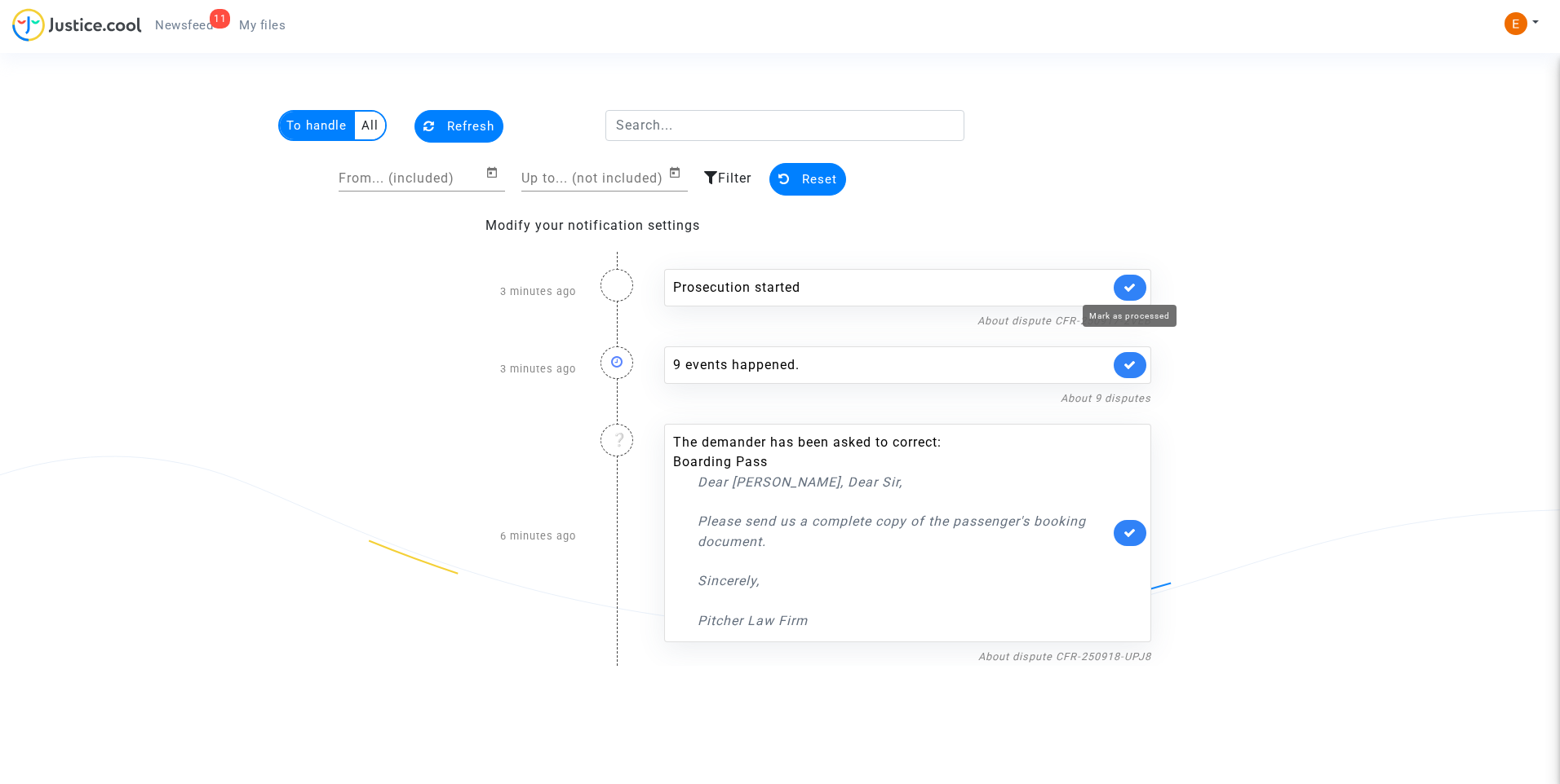
click at [1126, 283] on icon at bounding box center [1129, 287] width 13 height 13
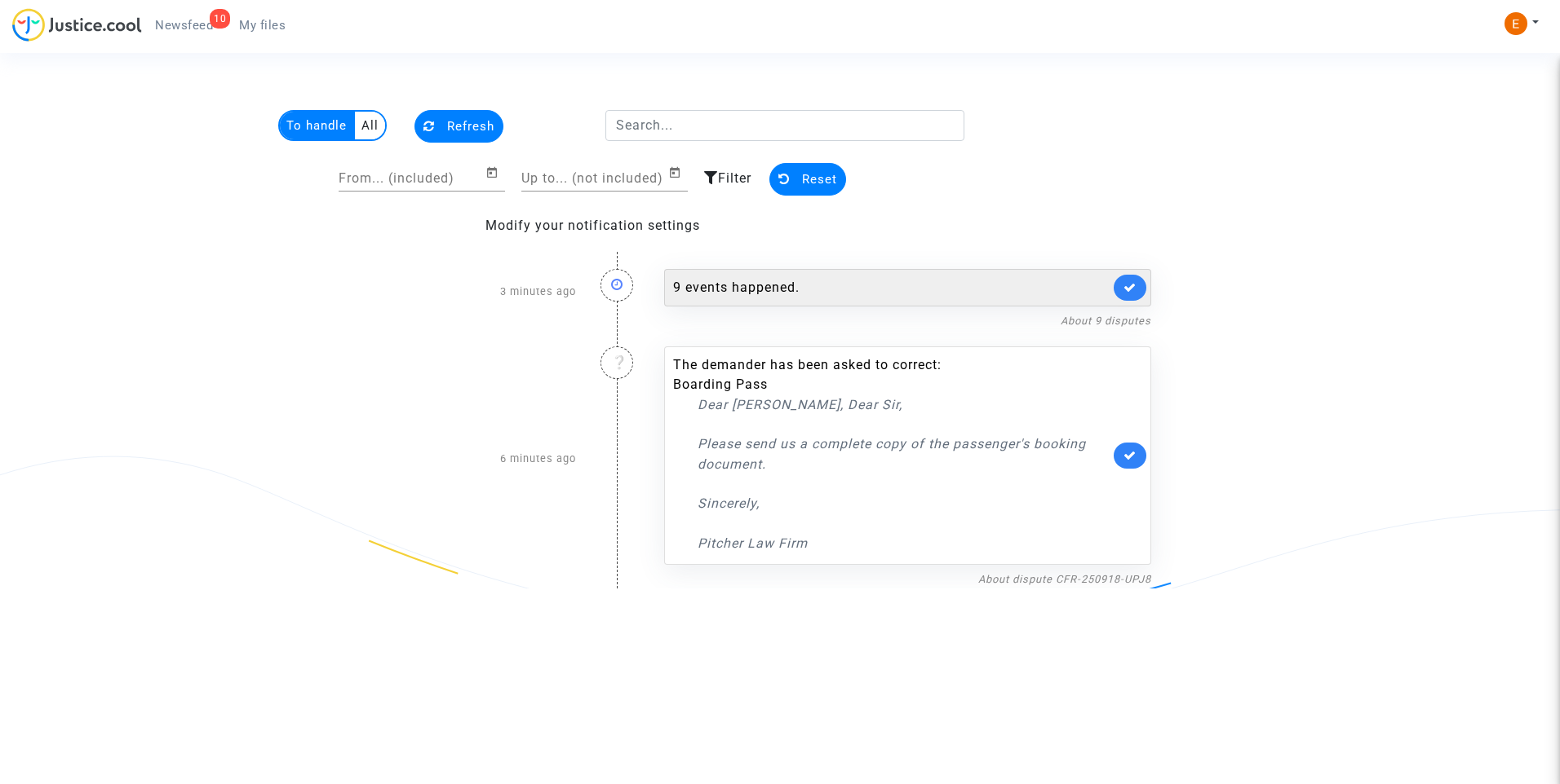
click at [835, 283] on div "9 events happened." at bounding box center [891, 288] width 437 height 19
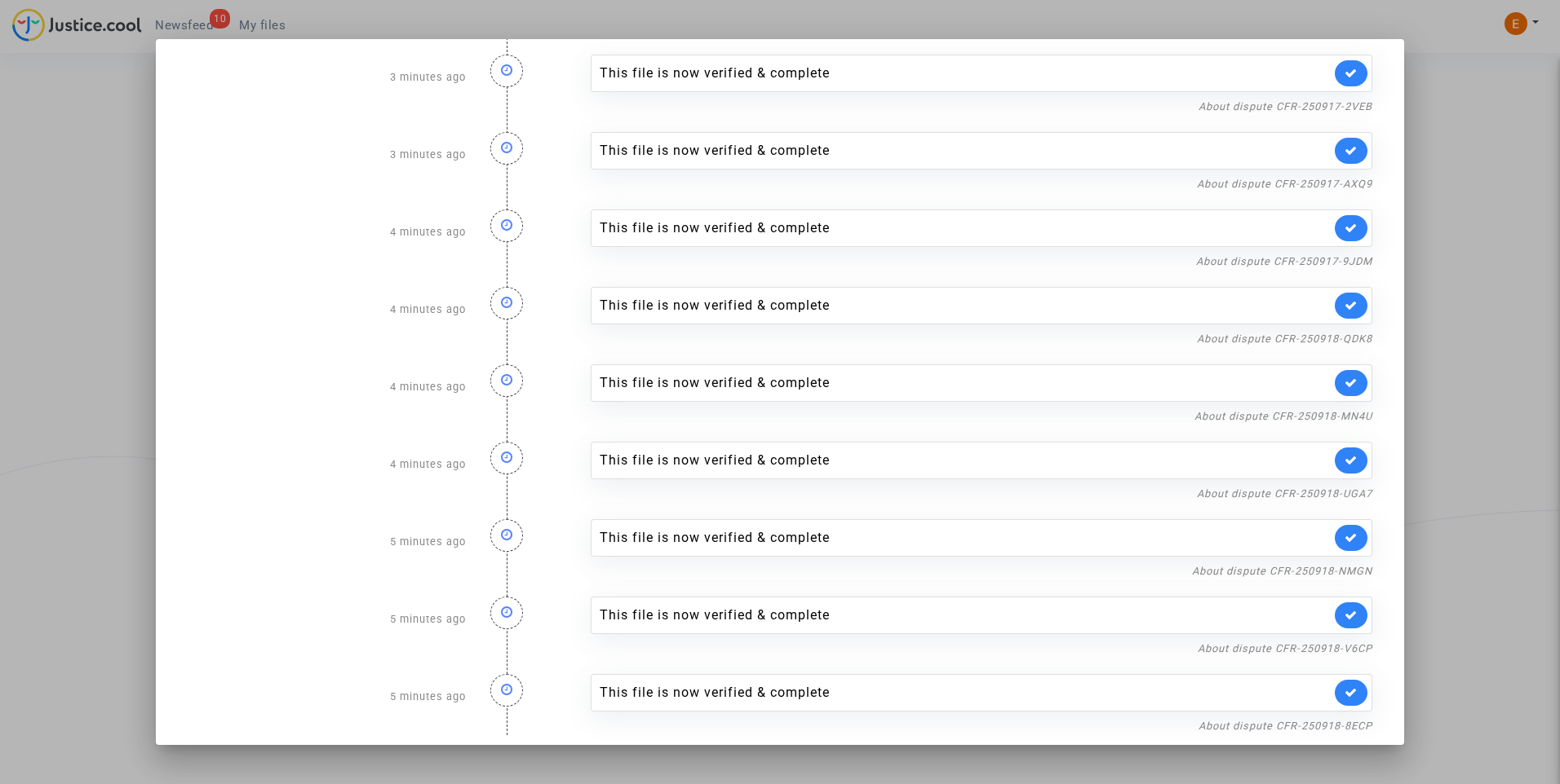
scroll to position [31, 0]
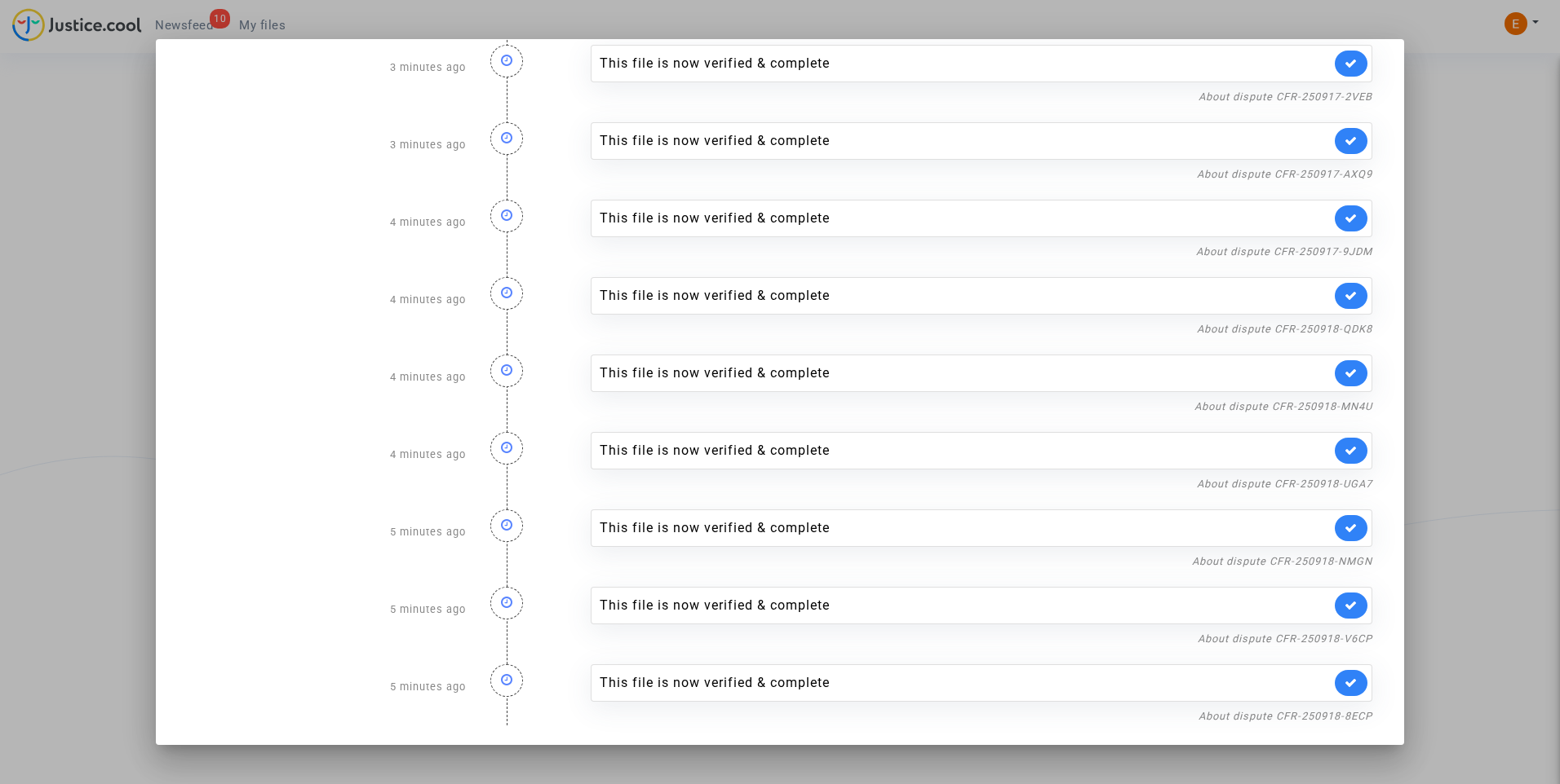
click at [1488, 228] on div at bounding box center [780, 392] width 1560 height 784
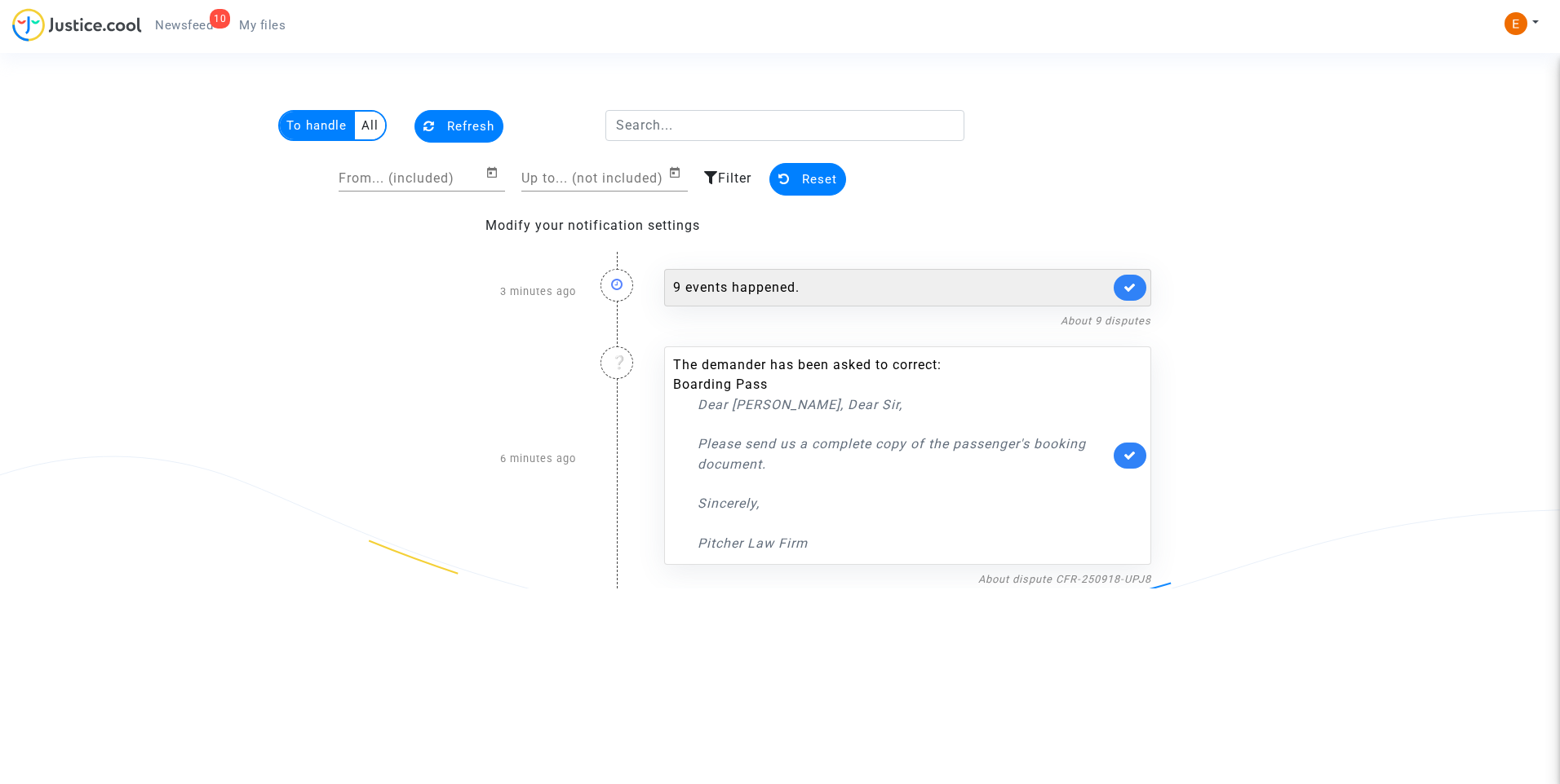
click at [1130, 281] on icon at bounding box center [1129, 287] width 13 height 13
